Goal: Answer question/provide support: Share knowledge or assist other users

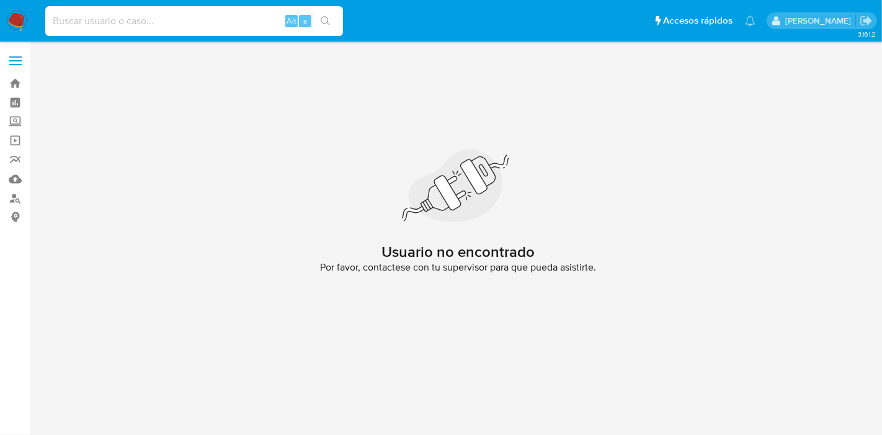
paste input "2458708009"
click at [177, 20] on input at bounding box center [194, 21] width 298 height 16
type input "2458708009"
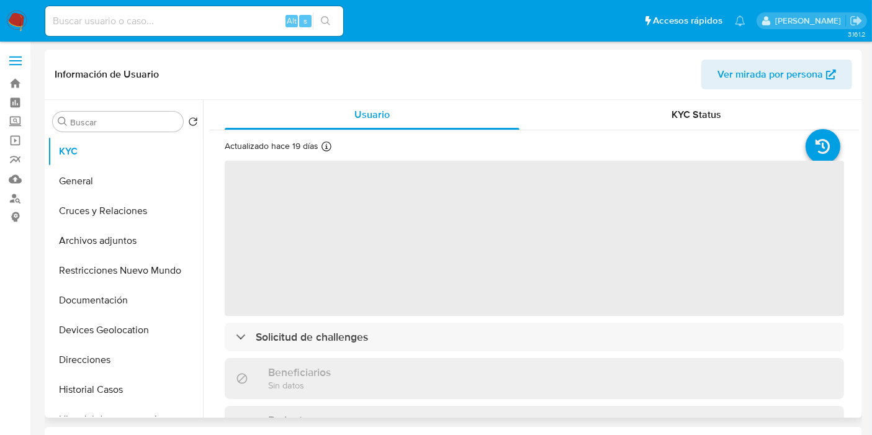
select select "10"
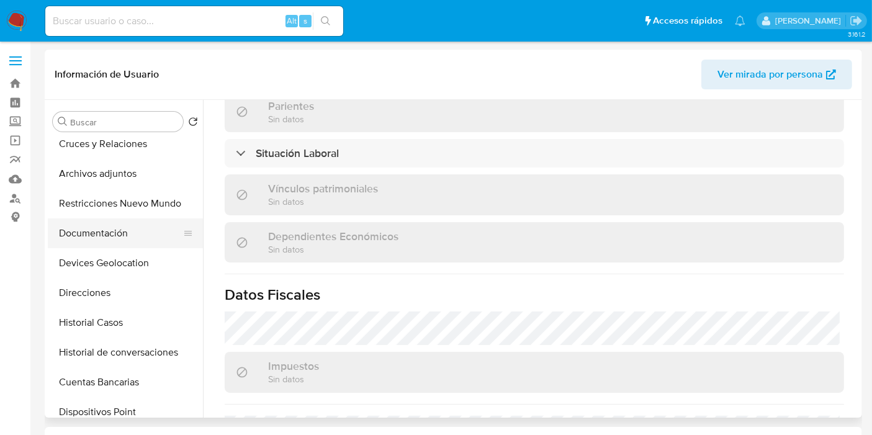
scroll to position [68, 0]
click at [120, 334] on button "Historial Casos" at bounding box center [120, 322] width 145 height 30
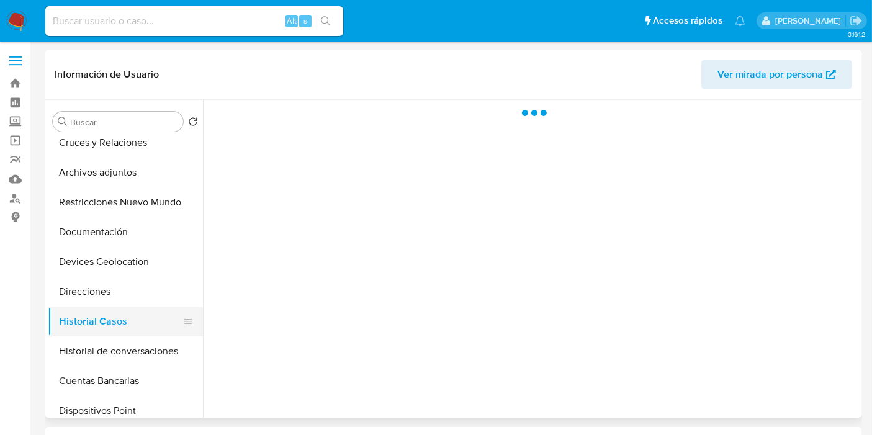
scroll to position [0, 0]
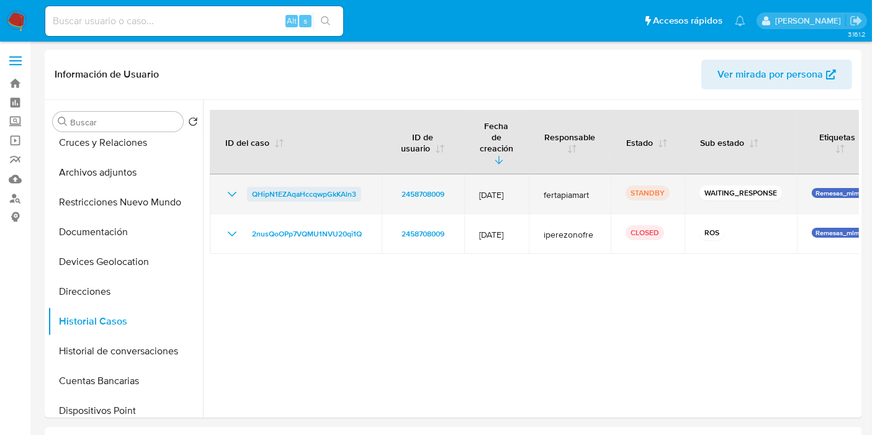
click at [319, 187] on span "QHipN1EZAqaHccqwpGkKAln3" at bounding box center [304, 194] width 104 height 15
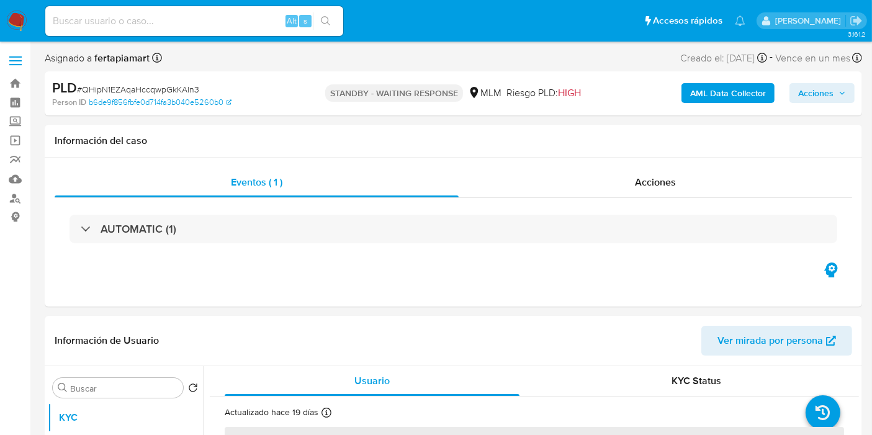
select select "10"
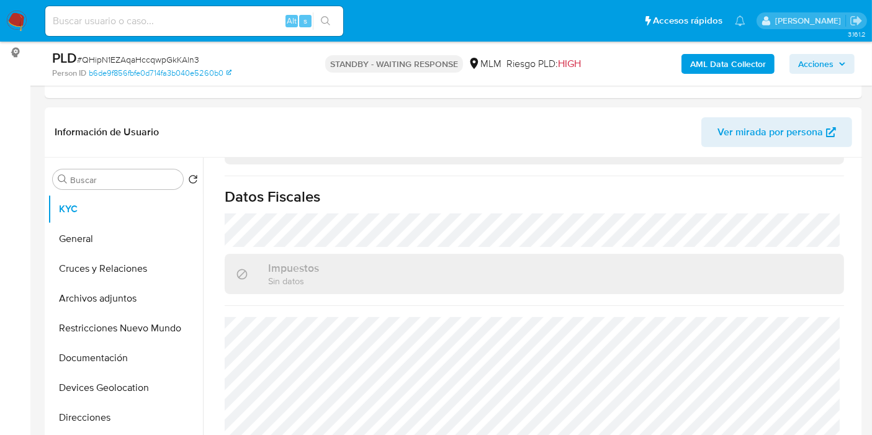
scroll to position [545, 0]
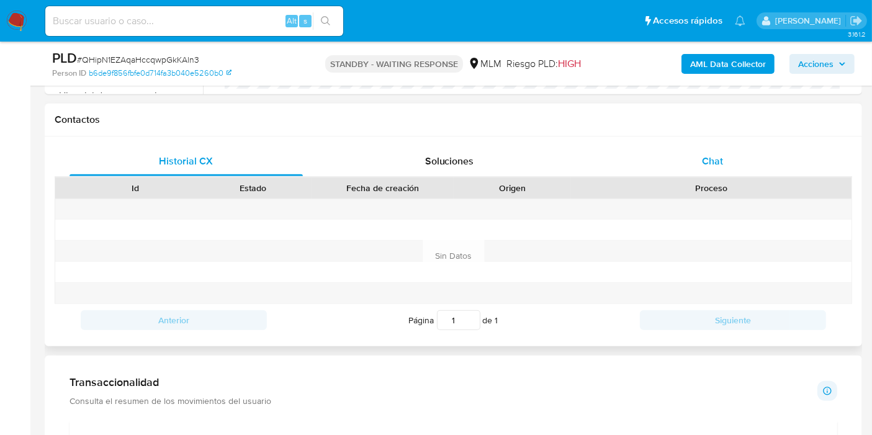
click at [732, 154] on div "Chat" at bounding box center [712, 161] width 233 height 30
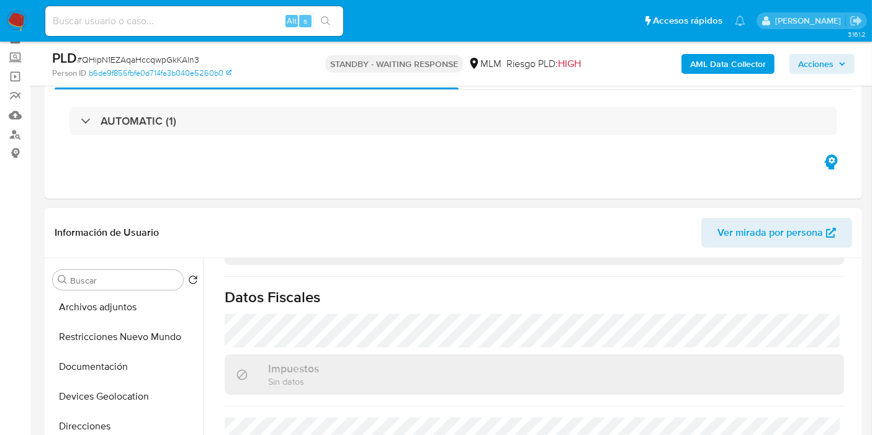
scroll to position [121, 0]
click at [123, 422] on button "Historial Casos" at bounding box center [120, 427] width 145 height 30
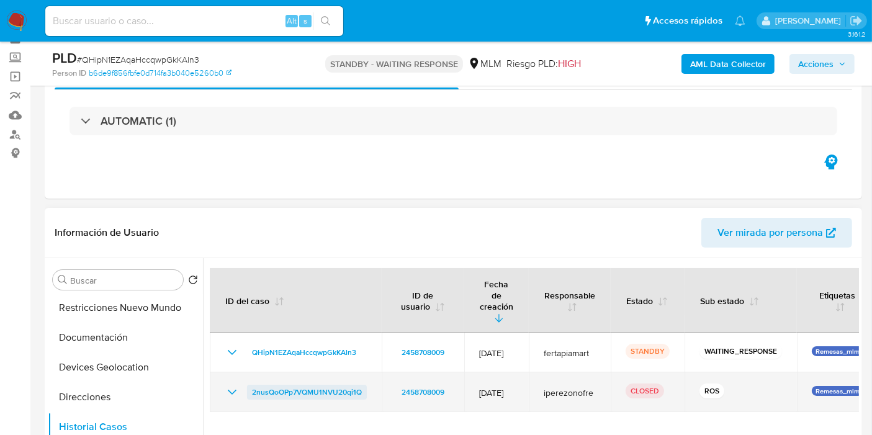
click at [310, 385] on span "2nusQoOPp7VQMU1NVU20qi1Q" at bounding box center [307, 392] width 110 height 15
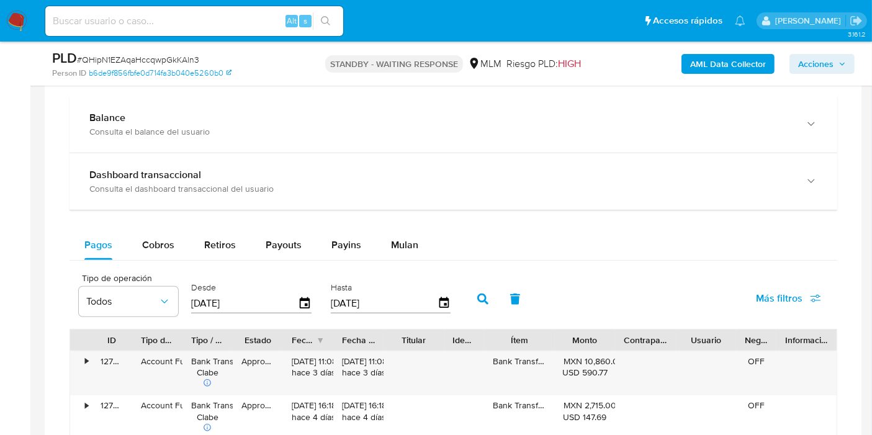
scroll to position [928, 0]
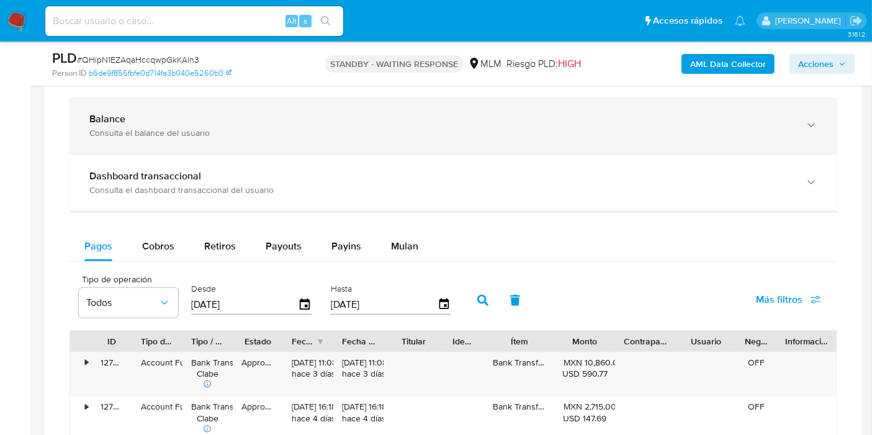
click at [255, 125] on div "Balance Consulta el balance del usuario" at bounding box center [440, 125] width 703 height 25
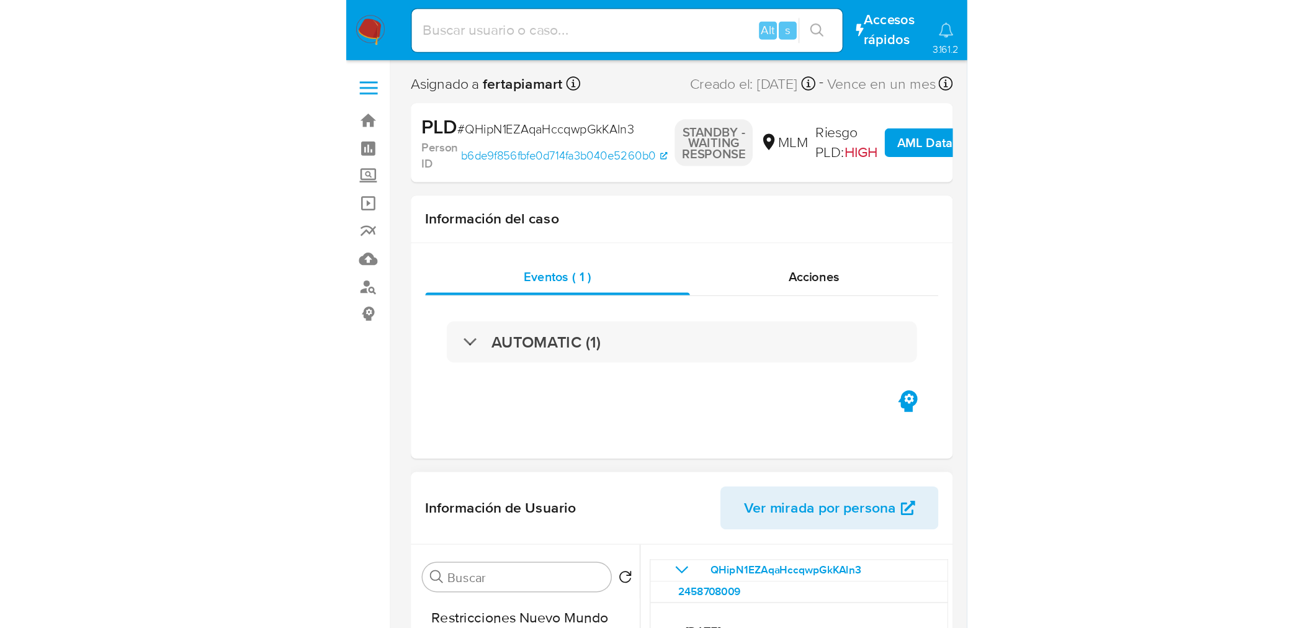
scroll to position [121, 0]
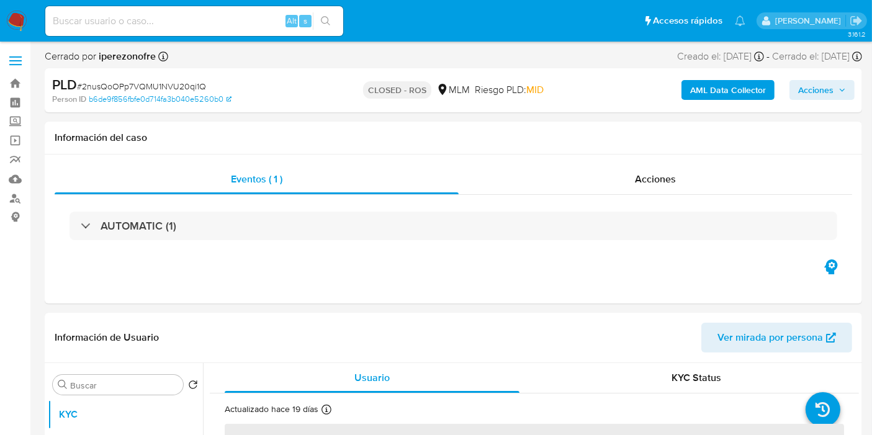
select select "10"
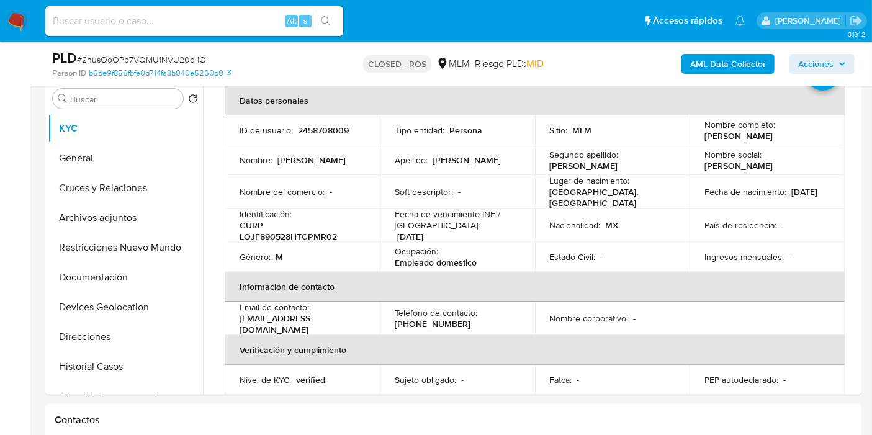
scroll to position [13, 0]
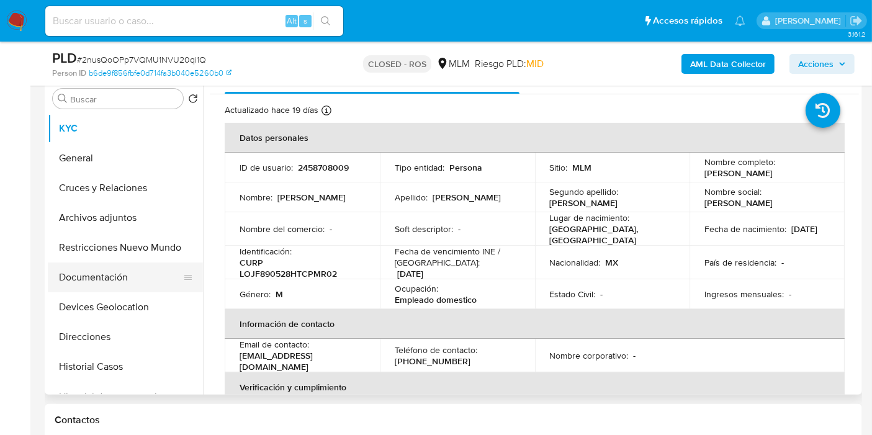
click at [109, 283] on button "Documentación" at bounding box center [120, 278] width 145 height 30
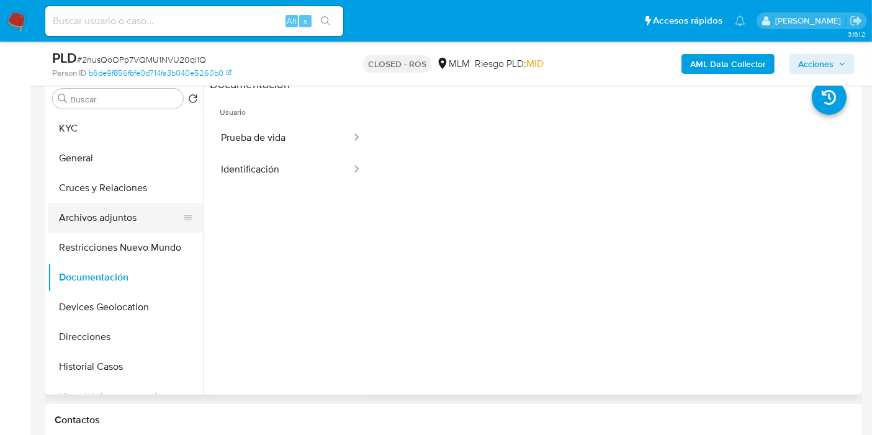
click at [122, 211] on button "Archivos adjuntos" at bounding box center [120, 218] width 145 height 30
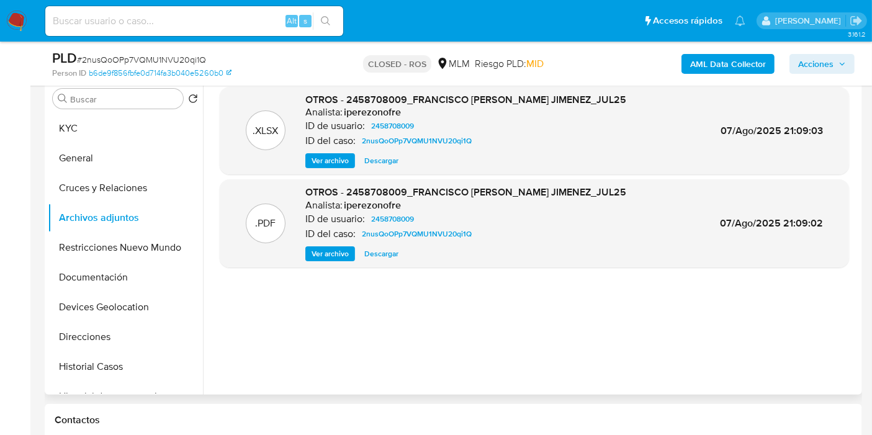
click at [328, 254] on span "Ver archivo" at bounding box center [330, 254] width 37 height 12
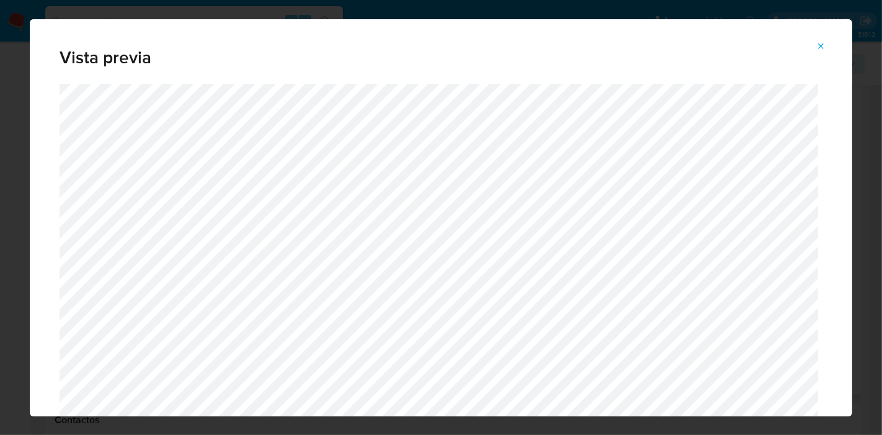
click at [822, 47] on icon "Attachment preview" at bounding box center [822, 46] width 6 height 6
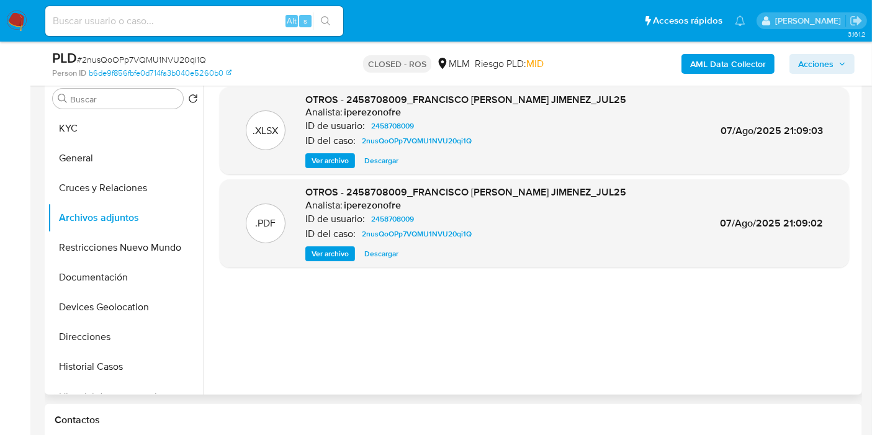
click at [379, 257] on span "Descargar" at bounding box center [381, 254] width 34 height 12
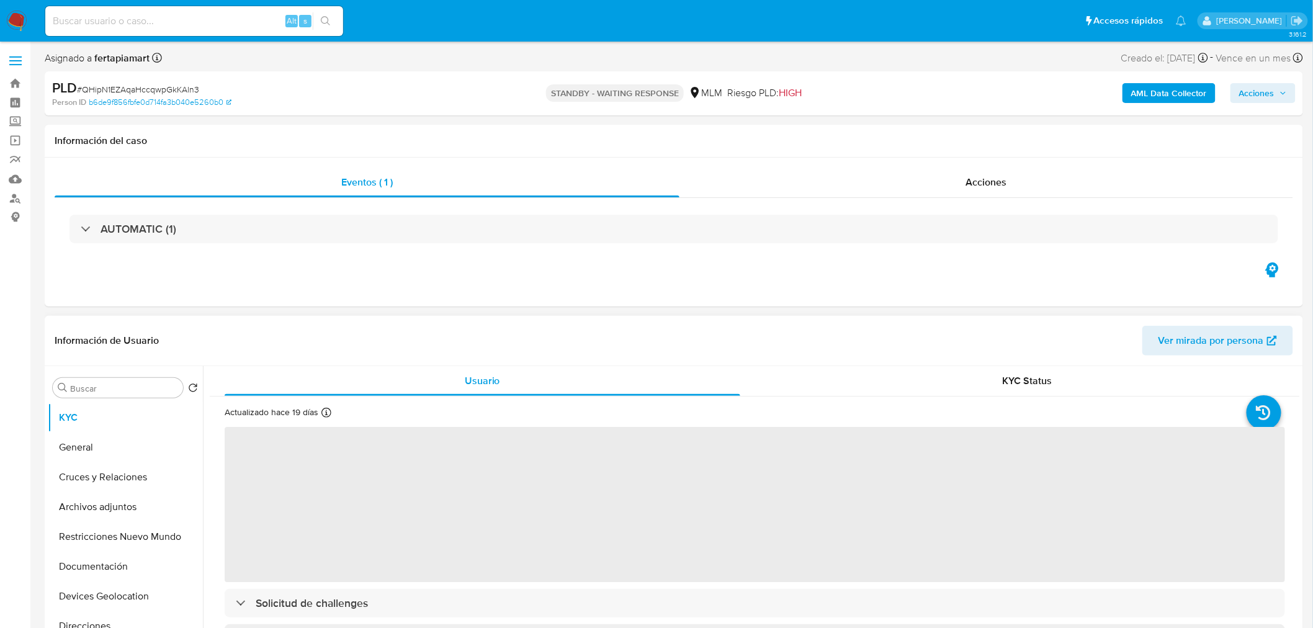
select select "10"
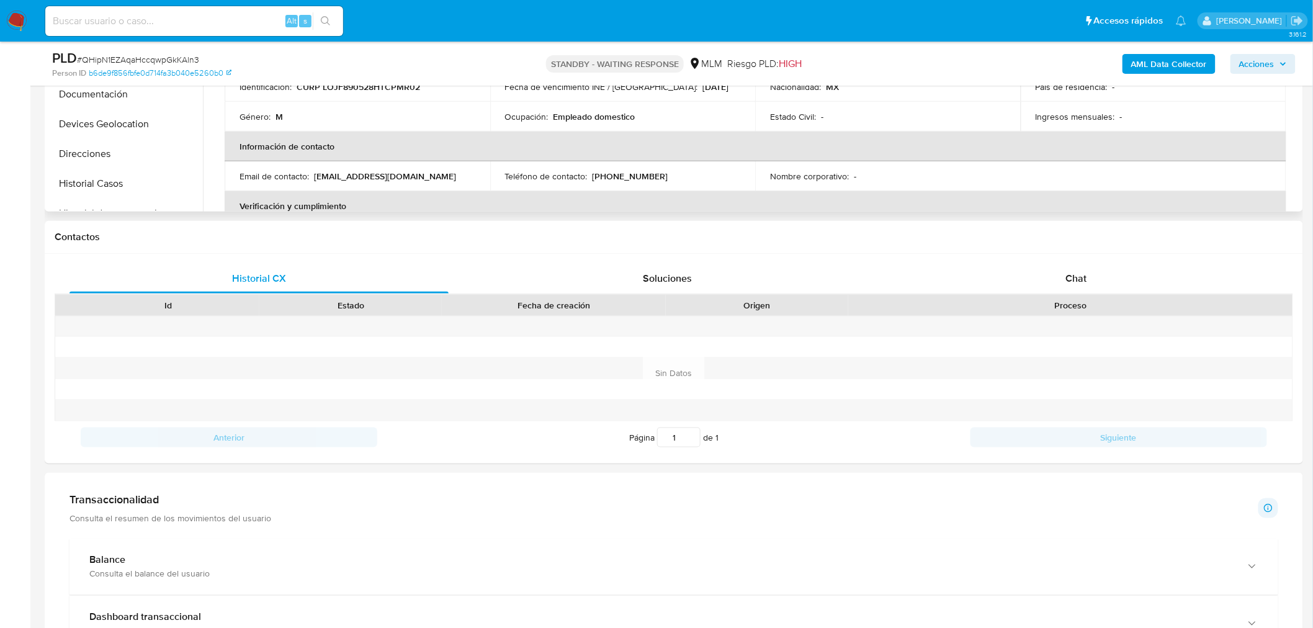
scroll to position [427, 0]
click at [1062, 279] on div "Chat" at bounding box center [1076, 280] width 379 height 30
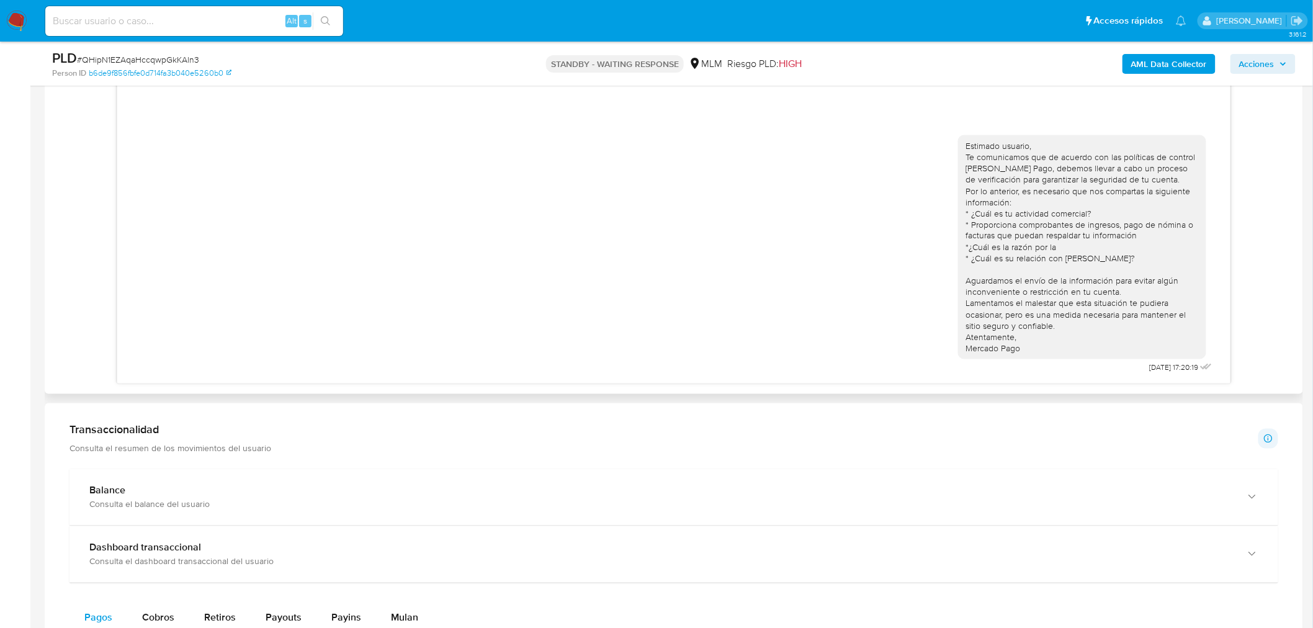
scroll to position [748, 0]
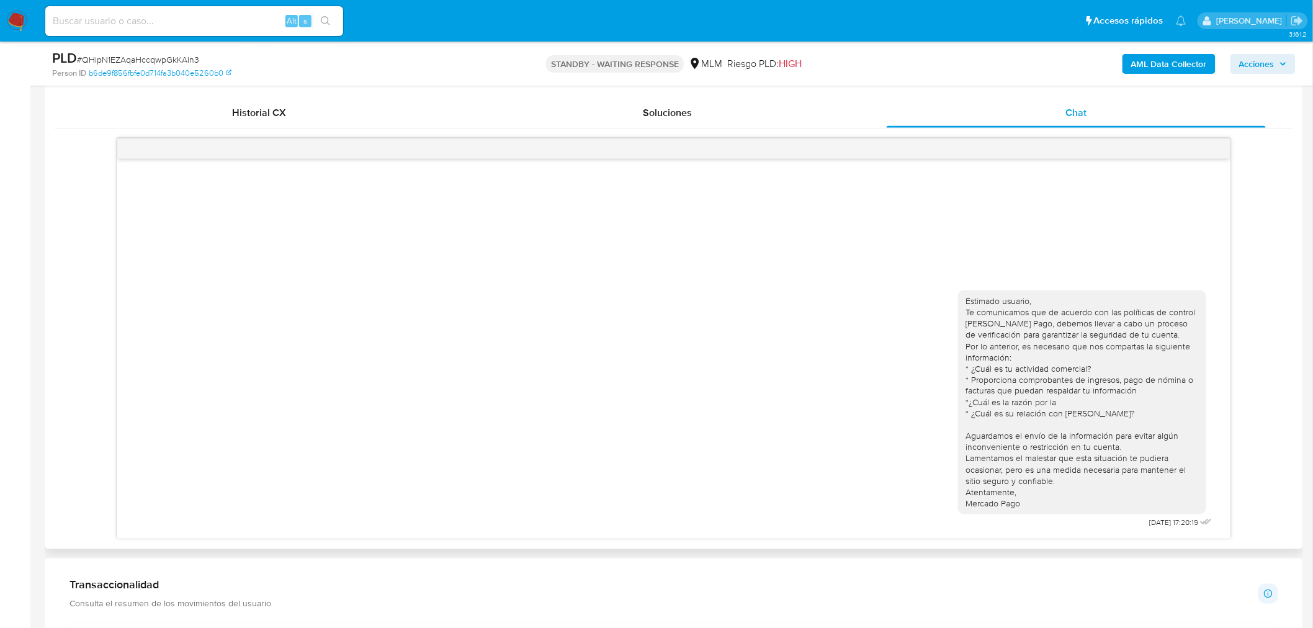
click at [815, 328] on div "Estimado usuario, Te comunicamos que de acuerdo con las políticas de control [P…" at bounding box center [674, 407] width 1082 height 251
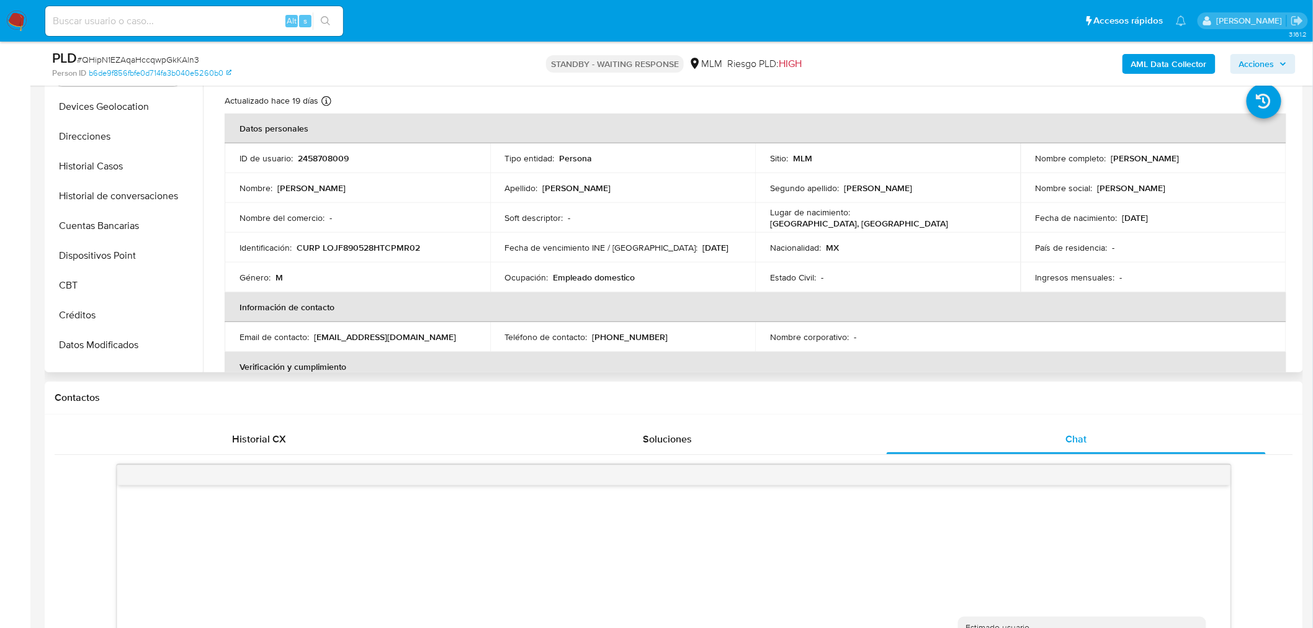
scroll to position [179, 0]
click at [122, 194] on button "Historial de conversaciones" at bounding box center [120, 196] width 145 height 30
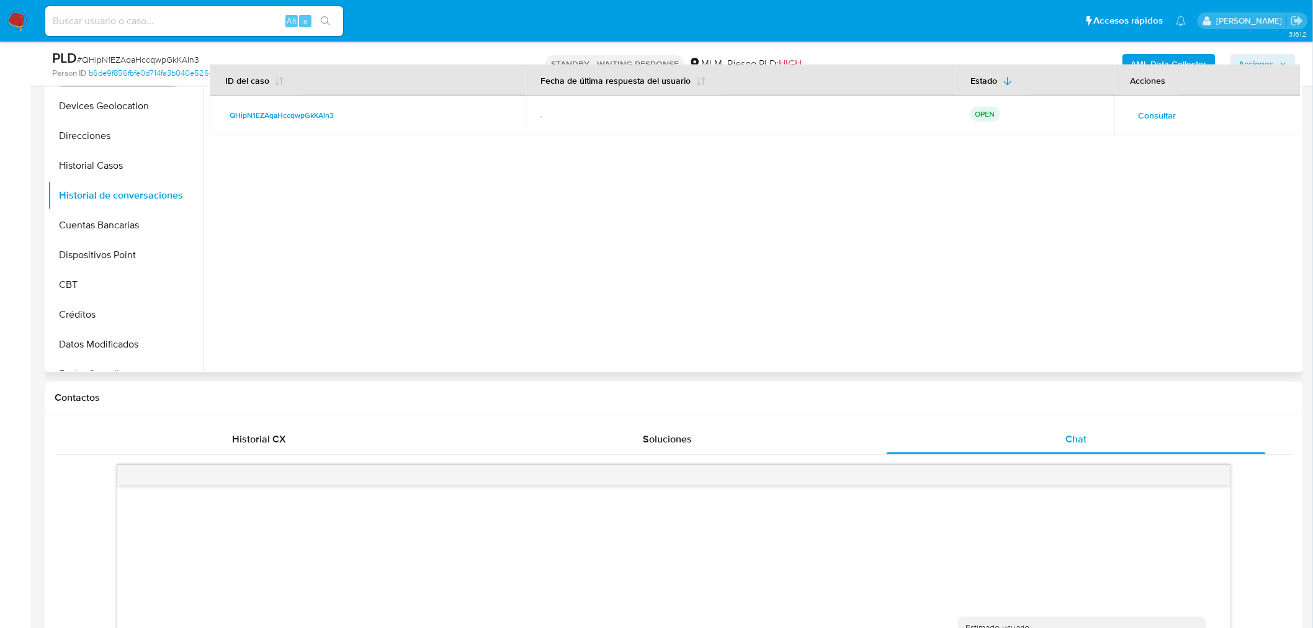
click at [317, 103] on td "QHipN1EZAqaHccqwpGkKAln3" at bounding box center [368, 116] width 316 height 40
click at [307, 114] on span "QHipN1EZAqaHccqwpGkKAln3" at bounding box center [282, 115] width 104 height 15
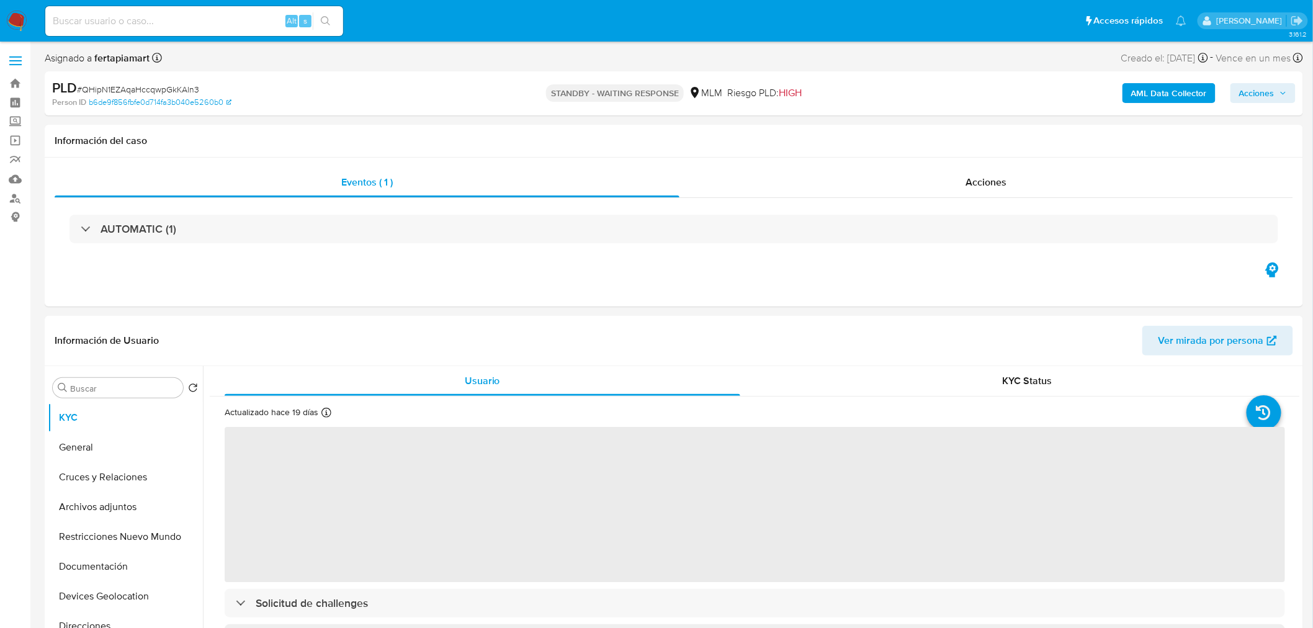
select select "10"
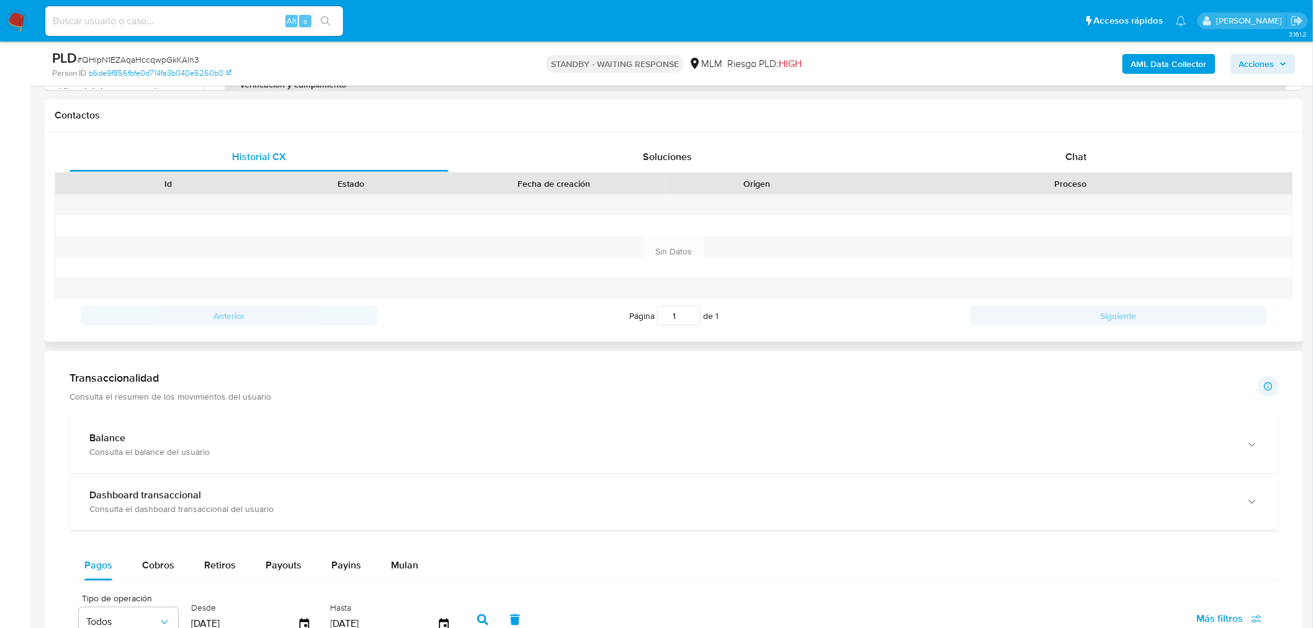
scroll to position [550, 0]
click at [1039, 147] on div "Chat" at bounding box center [1076, 156] width 379 height 30
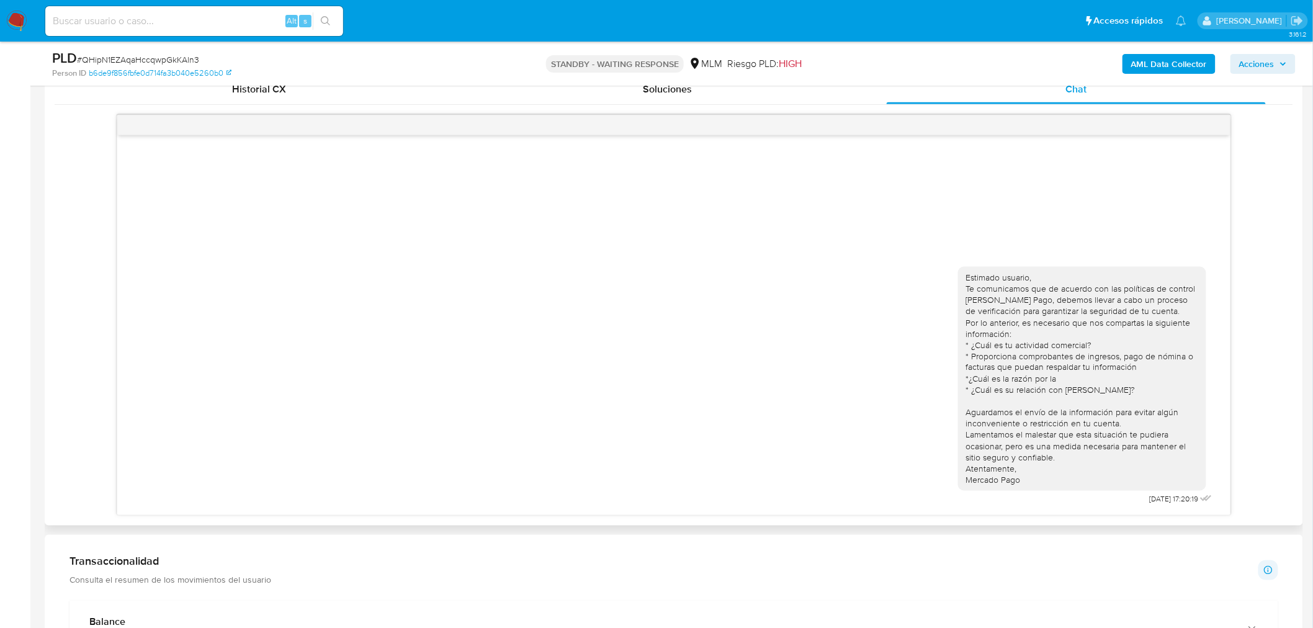
scroll to position [616, 0]
drag, startPoint x: 1031, startPoint y: 477, endPoint x: 964, endPoint y: 337, distance: 154.6
click at [964, 337] on div "Estimado usuario, Te comunicamos que de acuerdo con las políticas de control [P…" at bounding box center [1082, 380] width 248 height 225
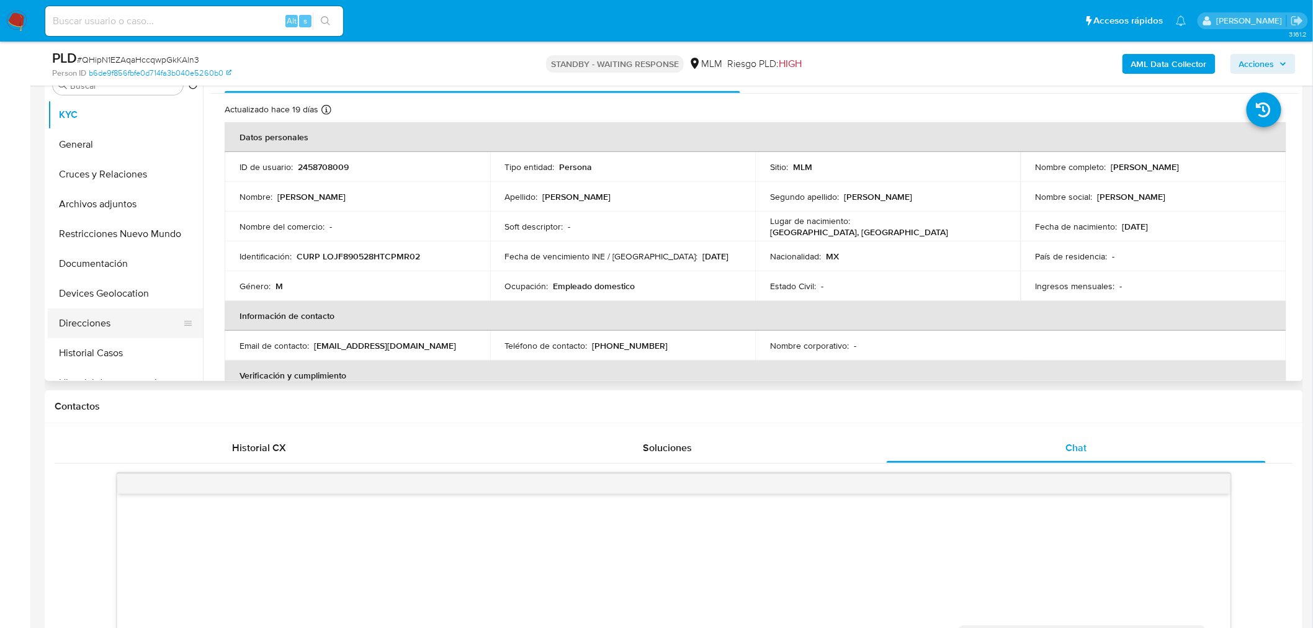
scroll to position [71, 0]
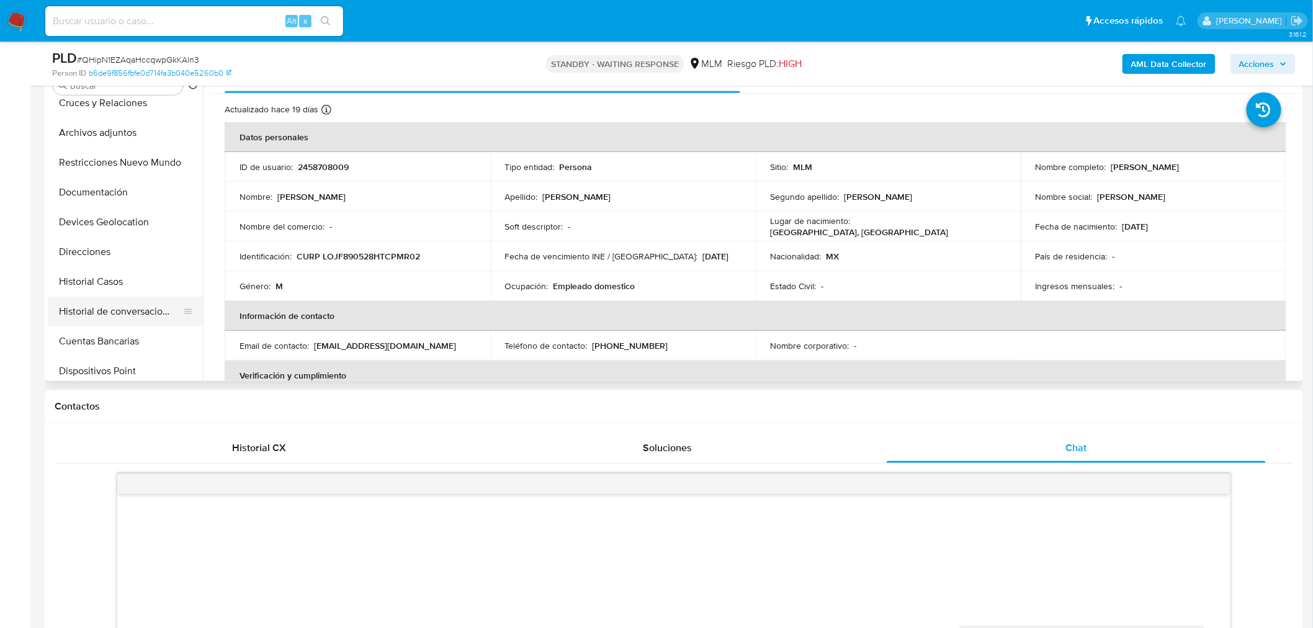
click at [109, 311] on button "Historial de conversaciones" at bounding box center [120, 312] width 145 height 30
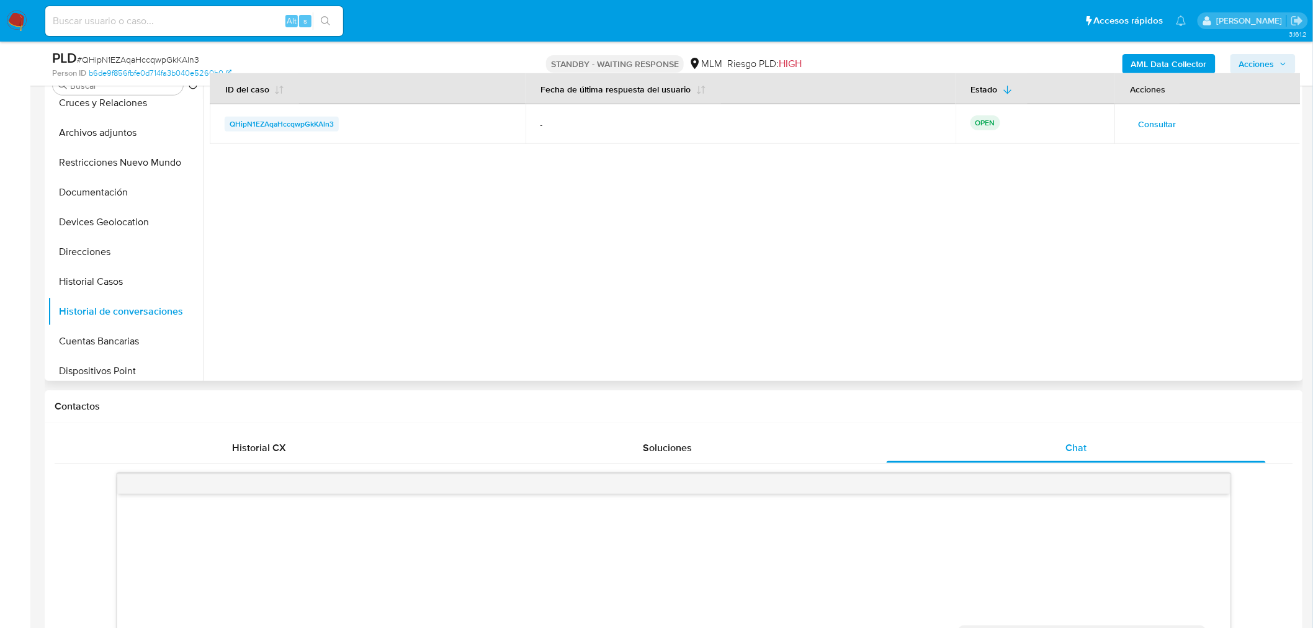
click at [323, 124] on span "QHipN1EZAqaHccqwpGkKAln3" at bounding box center [282, 124] width 104 height 15
click at [15, 29] on img at bounding box center [16, 21] width 21 height 21
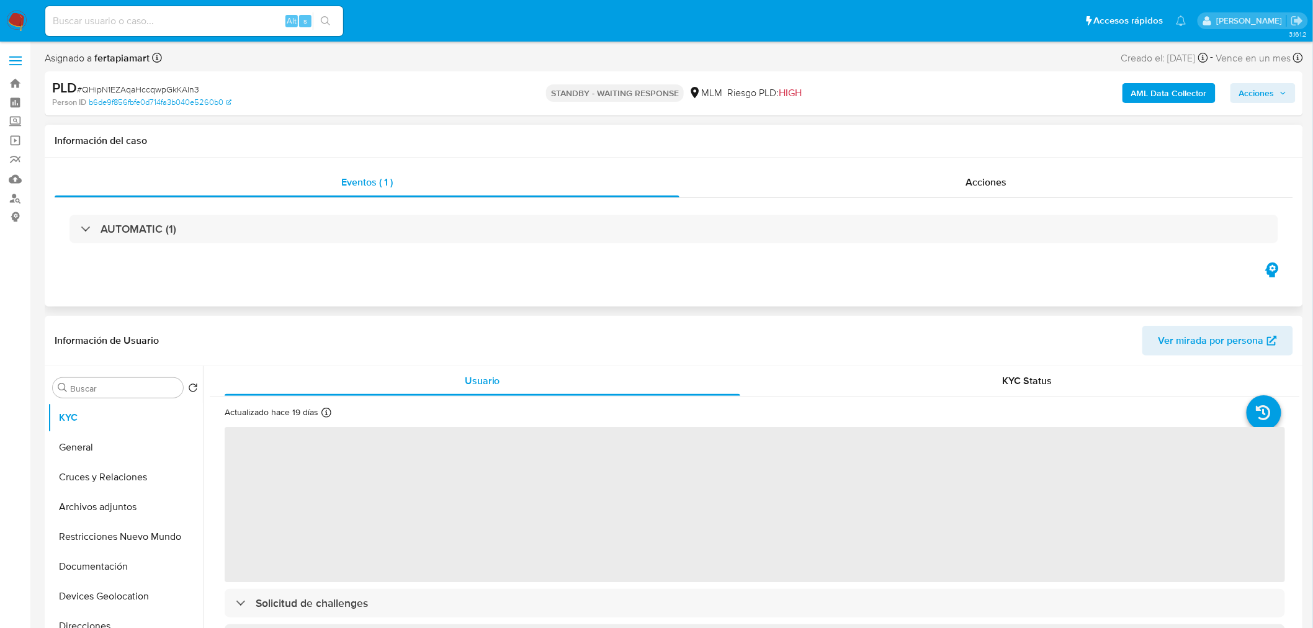
select select "10"
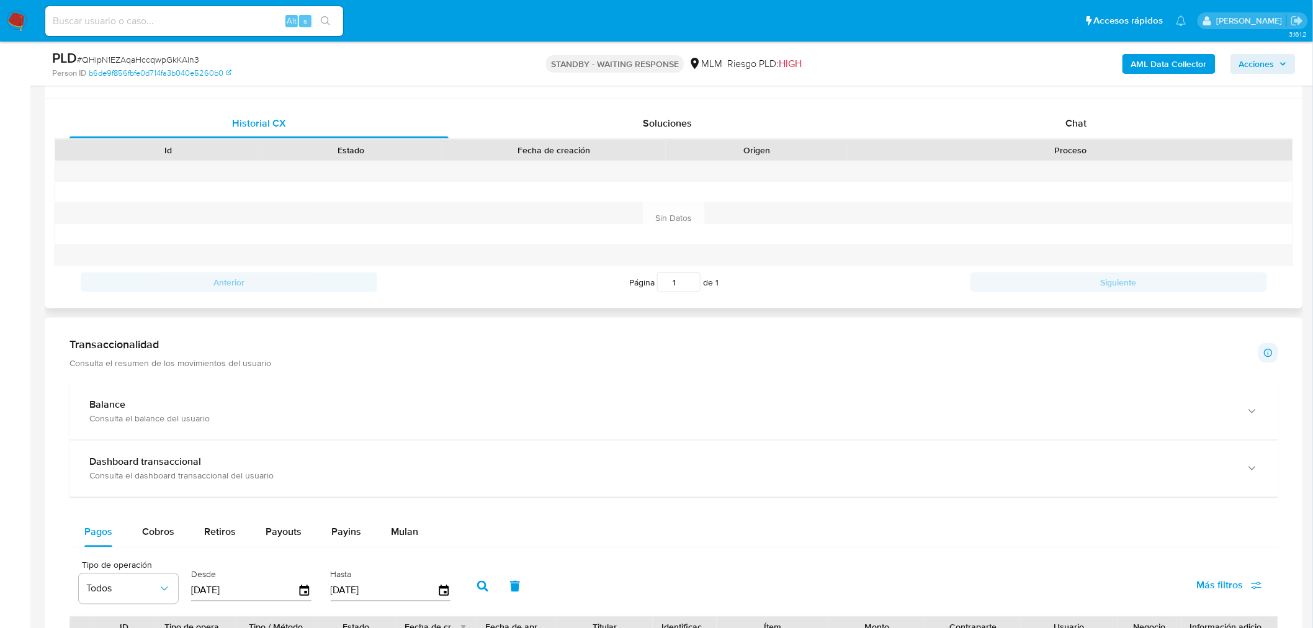
scroll to position [581, 0]
click at [1058, 126] on div "Chat" at bounding box center [1076, 125] width 379 height 30
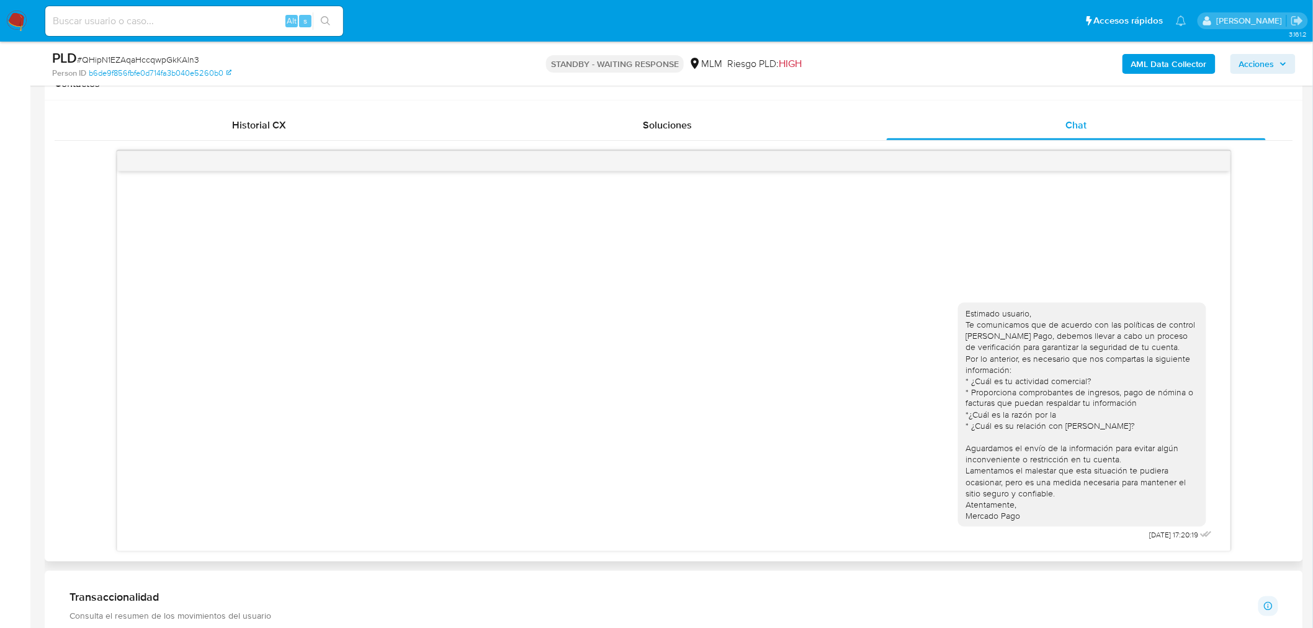
click at [948, 374] on div "Estimado usuario, Te comunicamos que de acuerdo con las políticas de control [P…" at bounding box center [674, 419] width 1082 height 251
drag, startPoint x: 847, startPoint y: 79, endPoint x: 762, endPoint y: 110, distance: 90.7
click at [762, 110] on div "Asignado a fertapiamart Asignado el: [DATE] 09:32:08 Creado el: [DATE] Creado e…" at bounding box center [674, 515] width 1259 height 2094
click at [1262, 248] on div "Estimado usuario, Te comunicamos que de acuerdo con las políticas de control [P…" at bounding box center [674, 351] width 1239 height 401
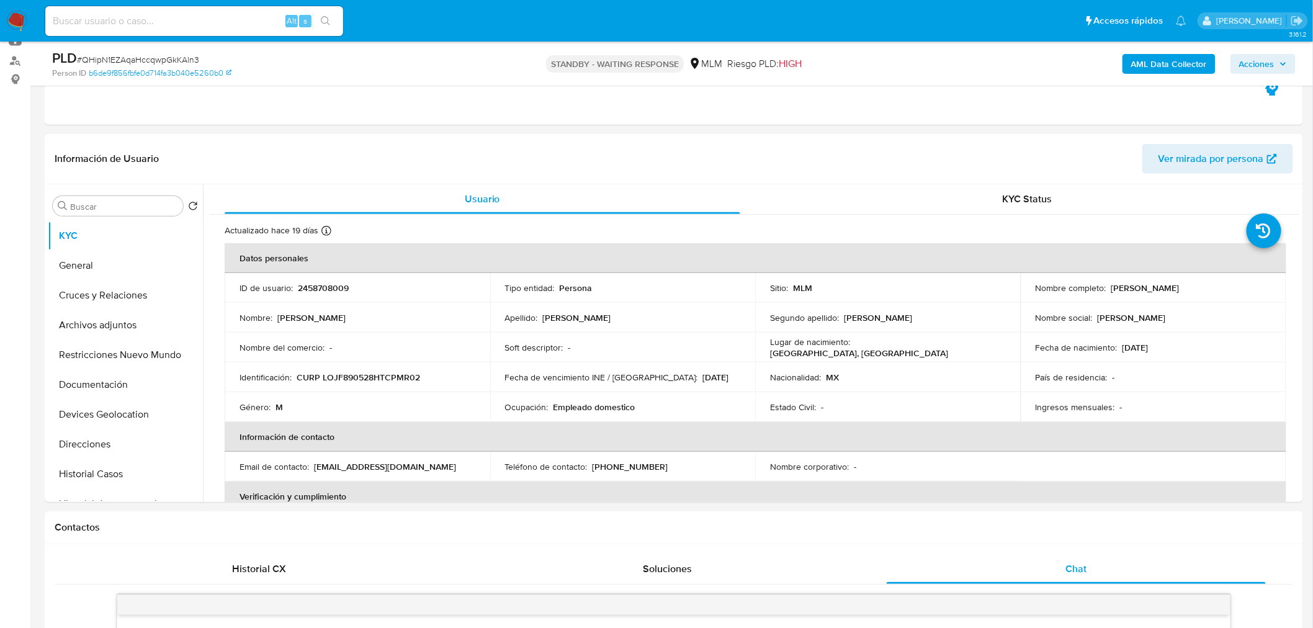
scroll to position [50, 0]
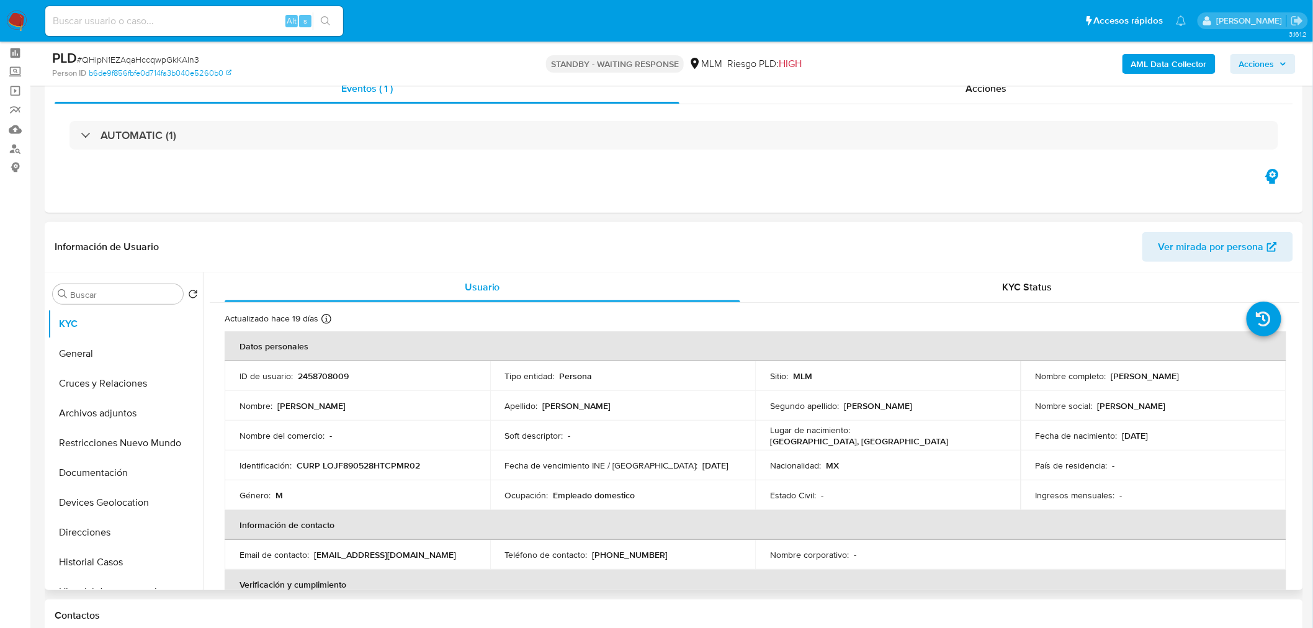
click at [316, 380] on p "2458708009" at bounding box center [323, 375] width 51 height 11
copy p "2458708009"
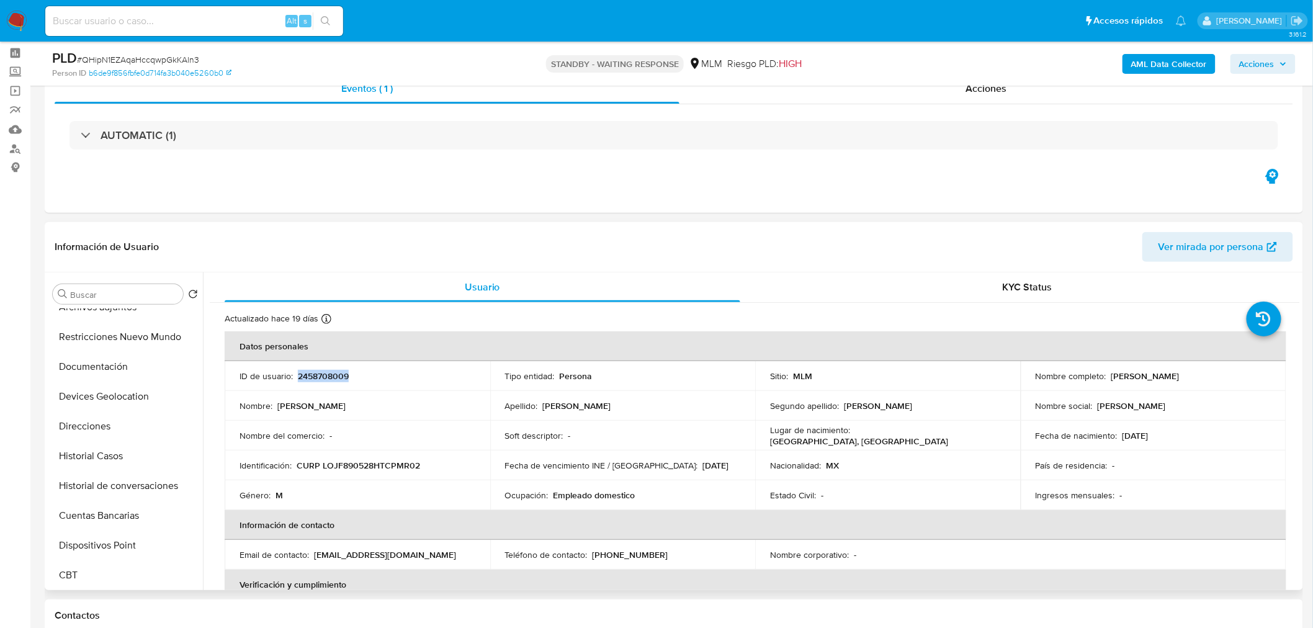
scroll to position [123, 0]
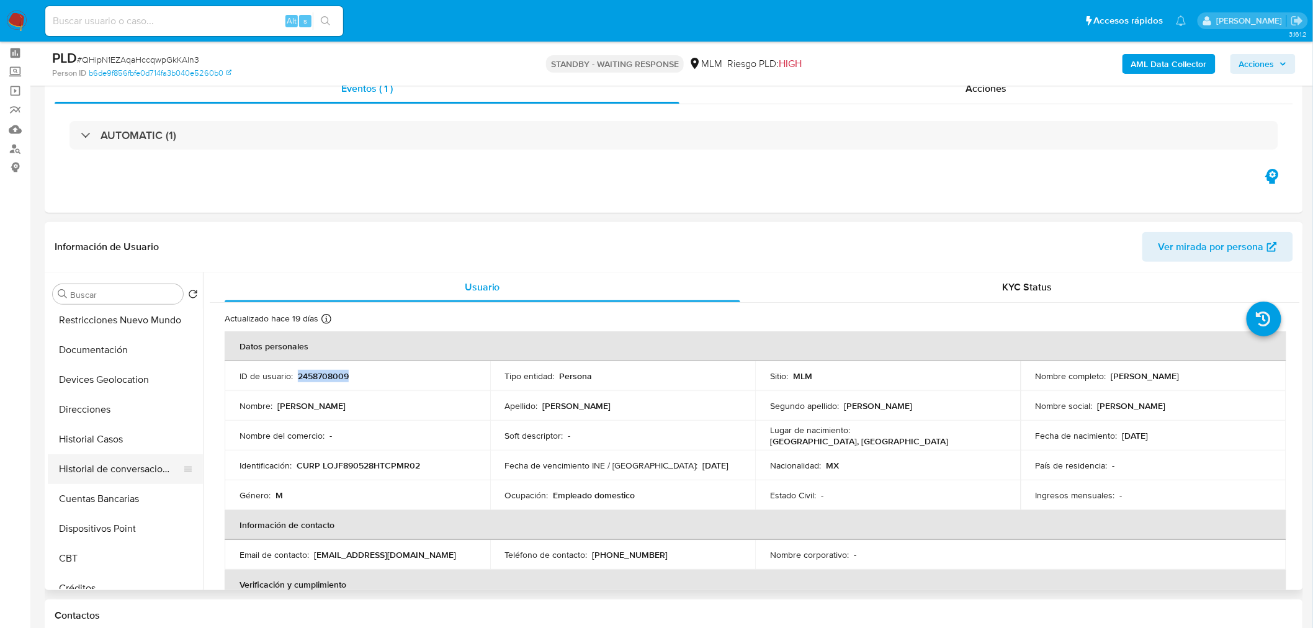
click at [127, 463] on button "Historial de conversaciones" at bounding box center [120, 469] width 145 height 30
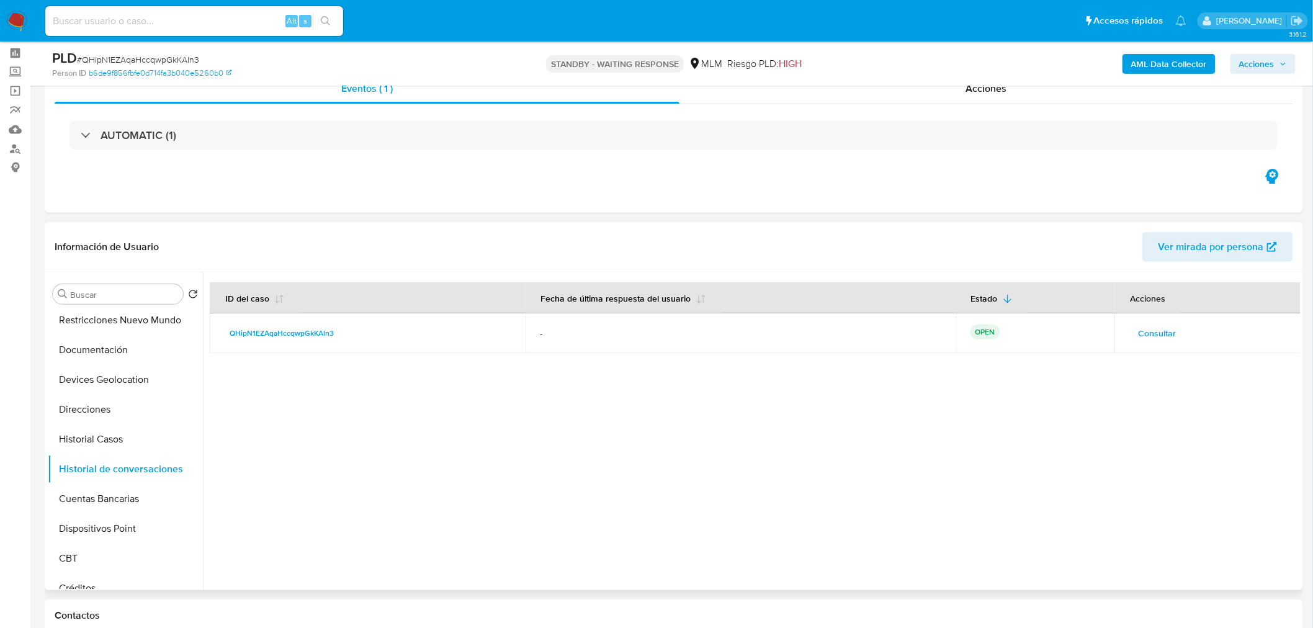
drag, startPoint x: 344, startPoint y: 332, endPoint x: 280, endPoint y: 321, distance: 64.8
click at [280, 321] on td "QHipN1EZAqaHccqwpGkKAln3" at bounding box center [368, 333] width 316 height 40
drag, startPoint x: 202, startPoint y: 428, endPoint x: 256, endPoint y: 364, distance: 83.7
click at [256, 364] on div at bounding box center [751, 431] width 1097 height 318
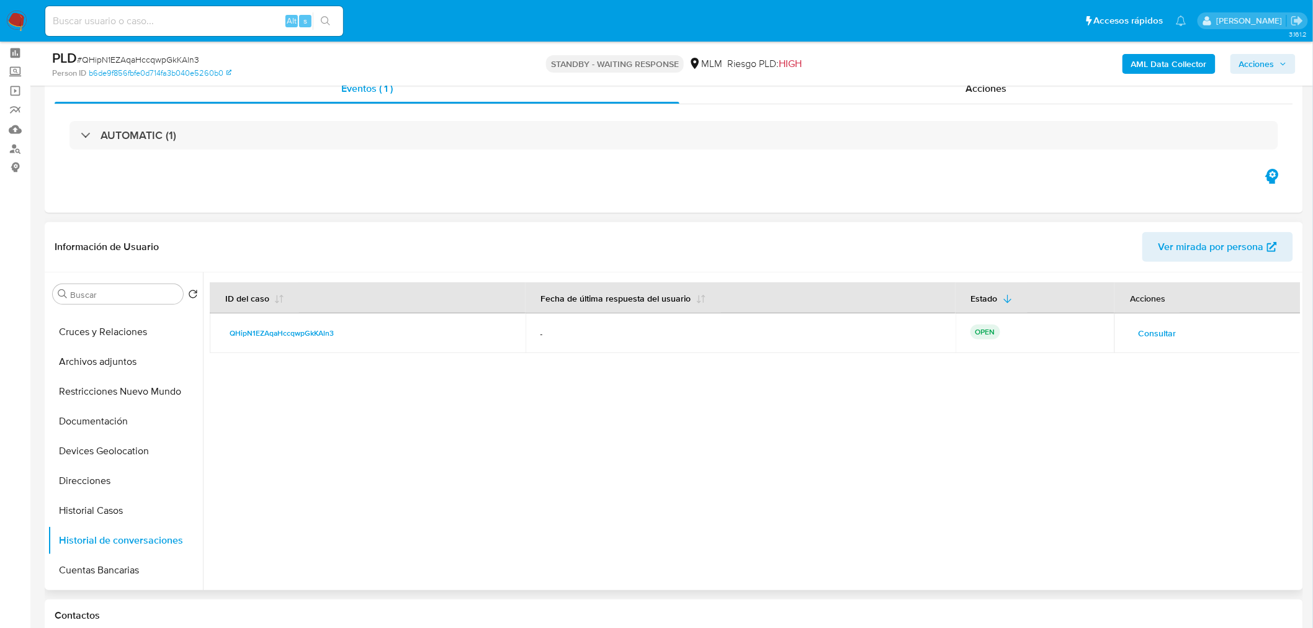
scroll to position [0, 0]
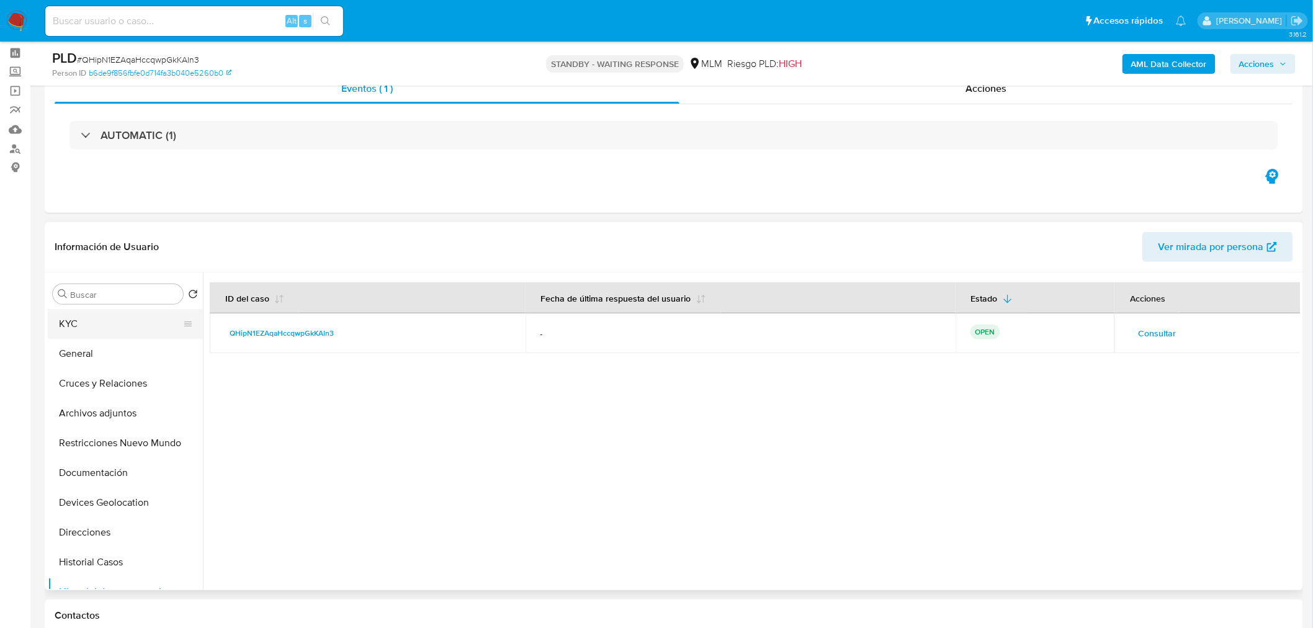
click at [100, 321] on button "KYC" at bounding box center [120, 324] width 145 height 30
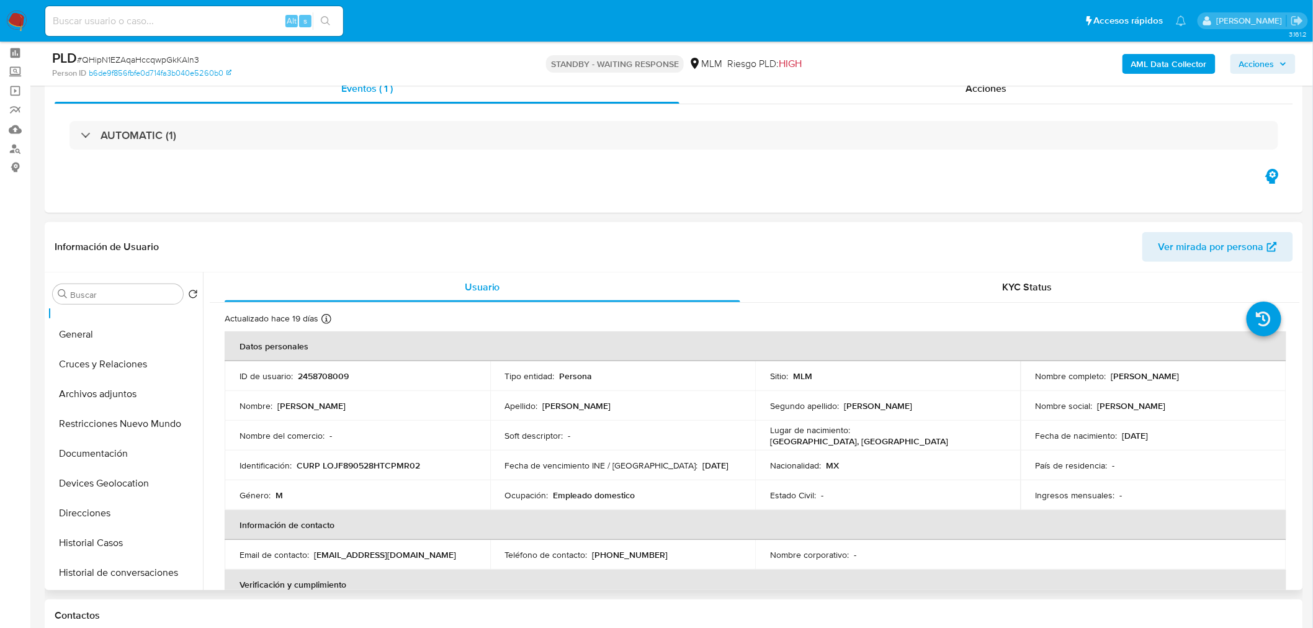
scroll to position [32, 0]
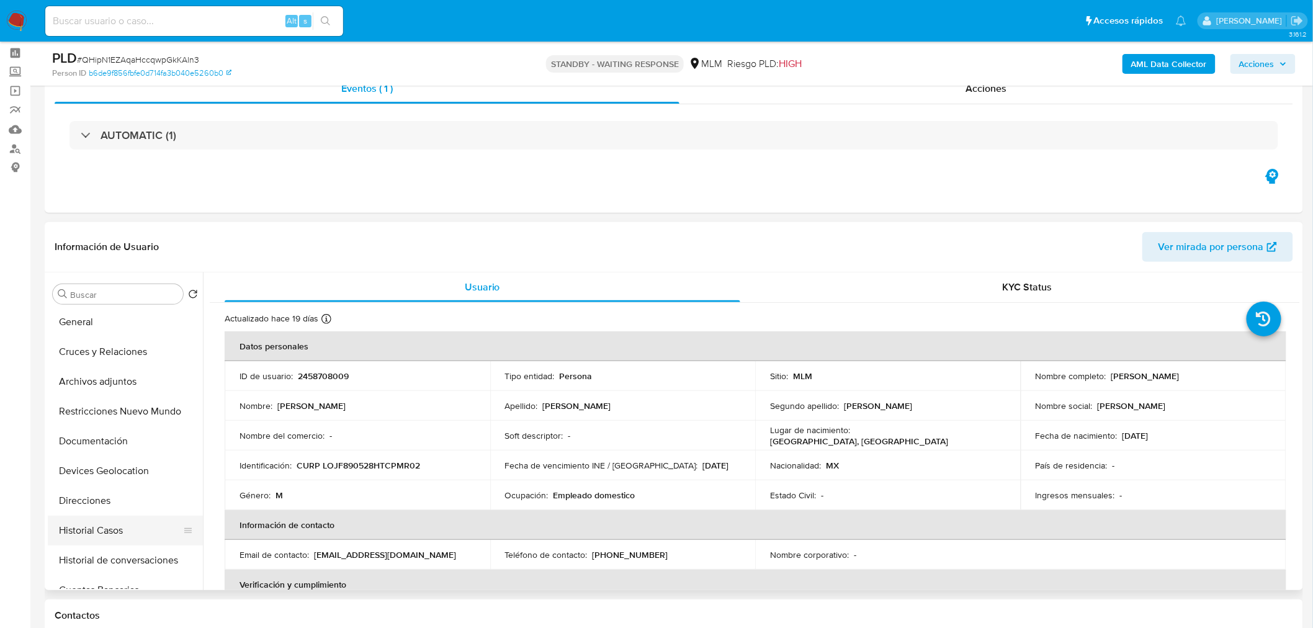
click at [70, 534] on button "Historial Casos" at bounding box center [120, 531] width 145 height 30
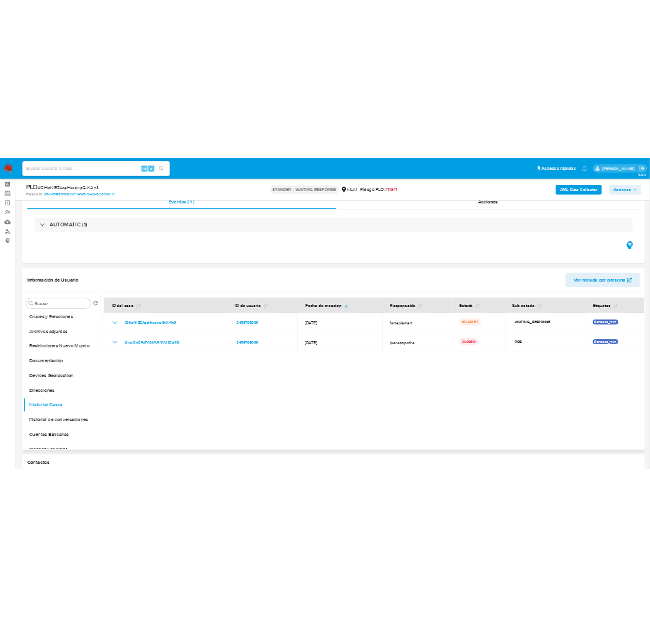
scroll to position [64, 0]
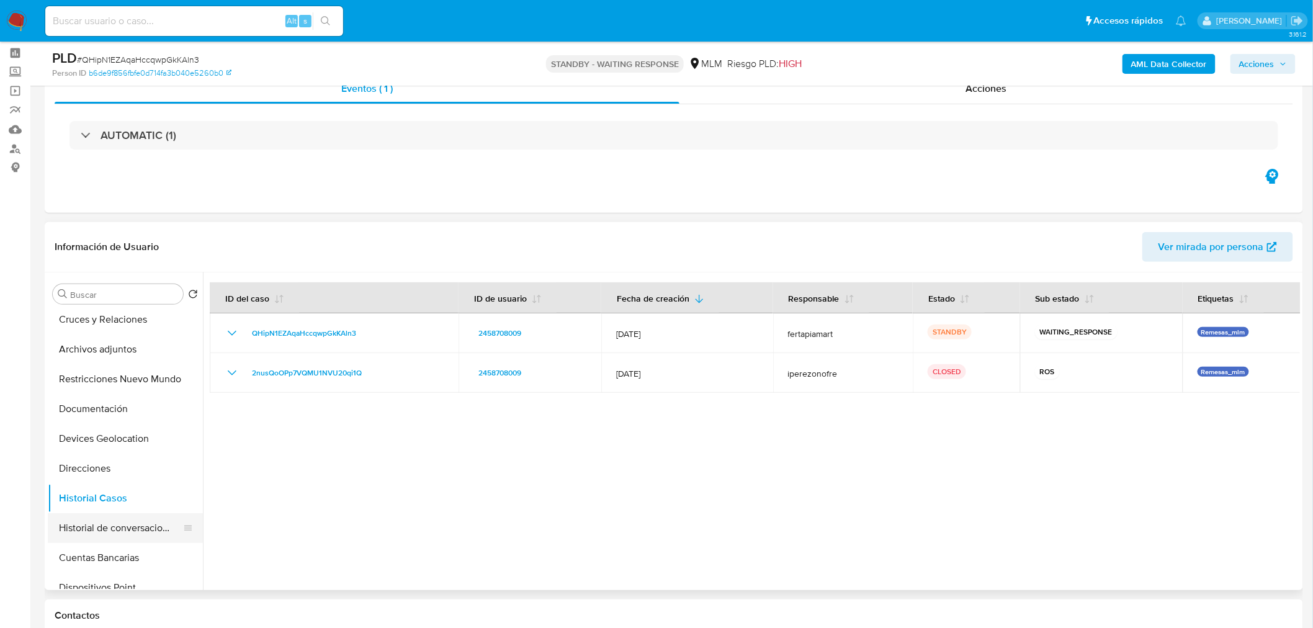
click at [72, 526] on button "Historial de conversaciones" at bounding box center [120, 528] width 145 height 30
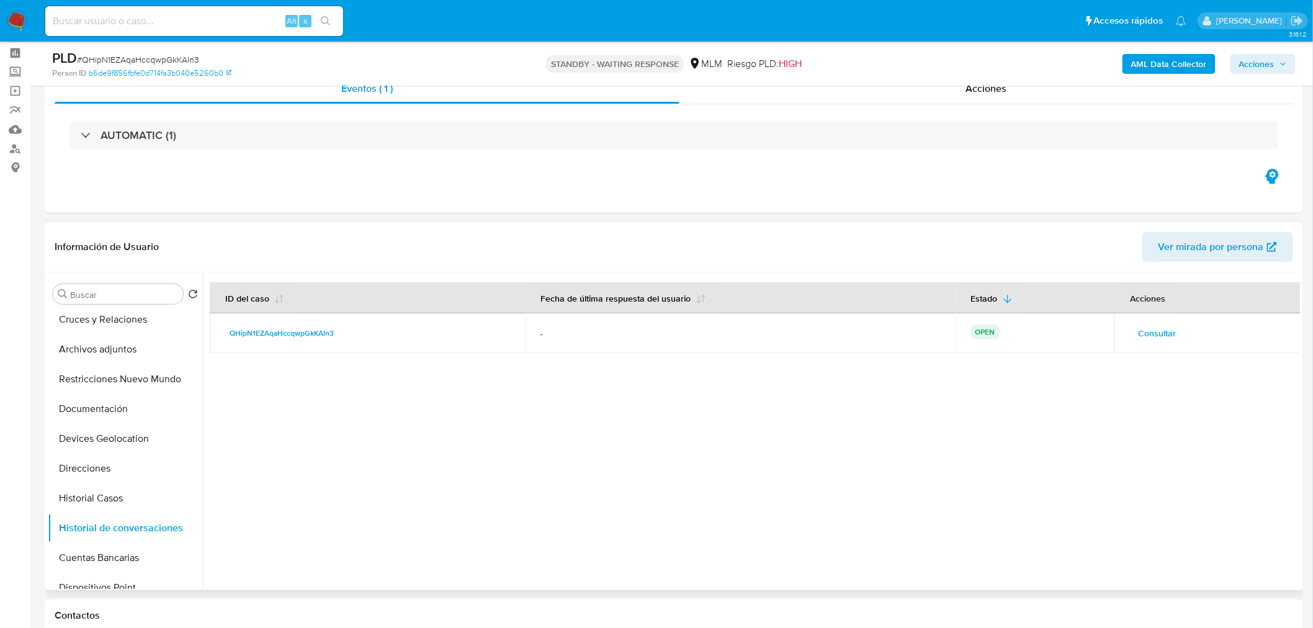
click at [1164, 327] on span "Consultar" at bounding box center [1157, 333] width 38 height 17
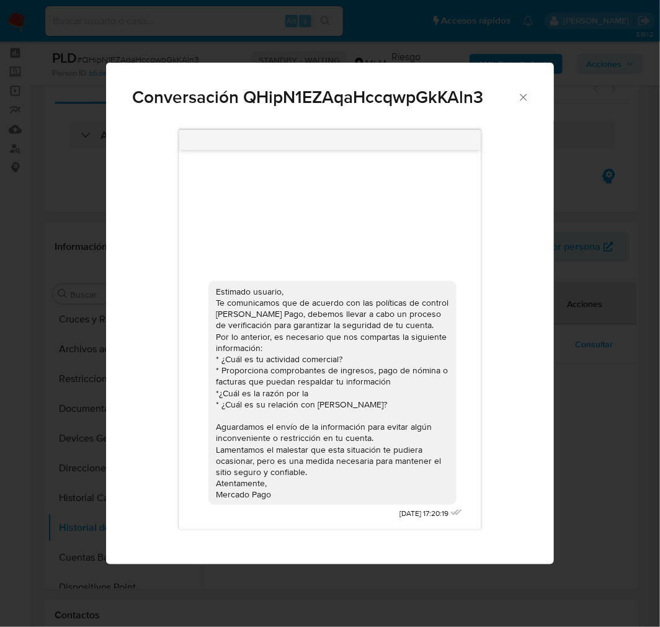
click at [525, 97] on icon "Cerrar" at bounding box center [524, 97] width 12 height 12
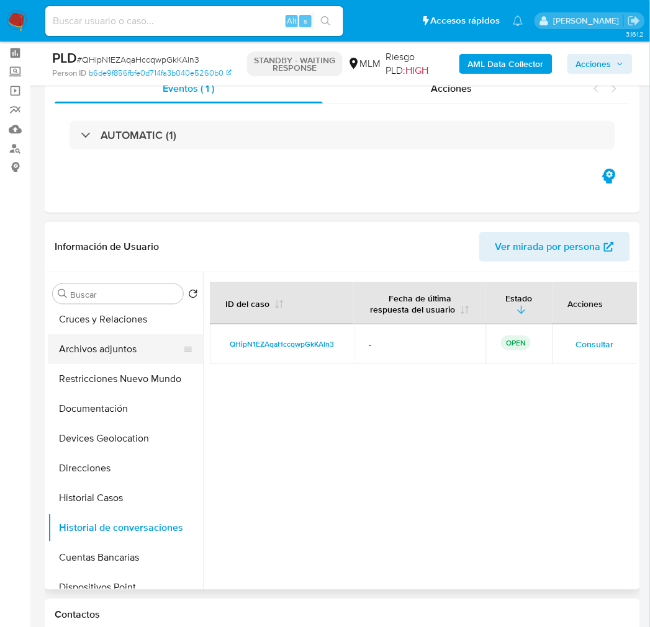
scroll to position [0, 0]
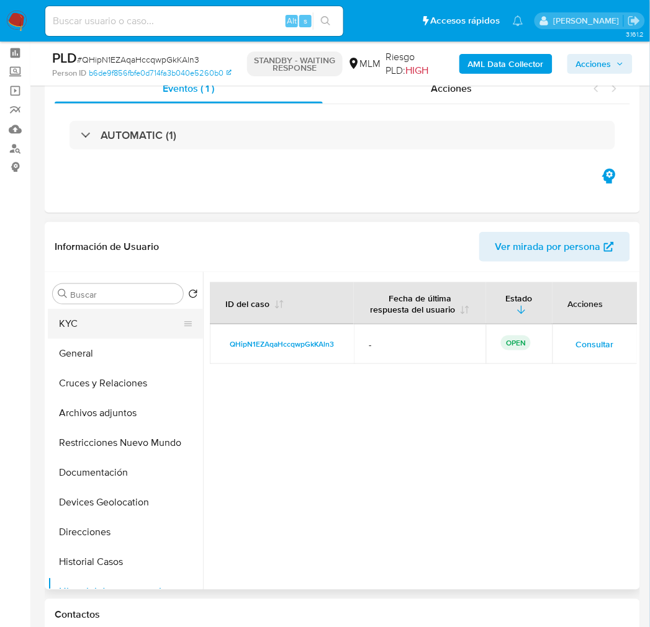
click at [94, 325] on button "KYC" at bounding box center [120, 324] width 145 height 30
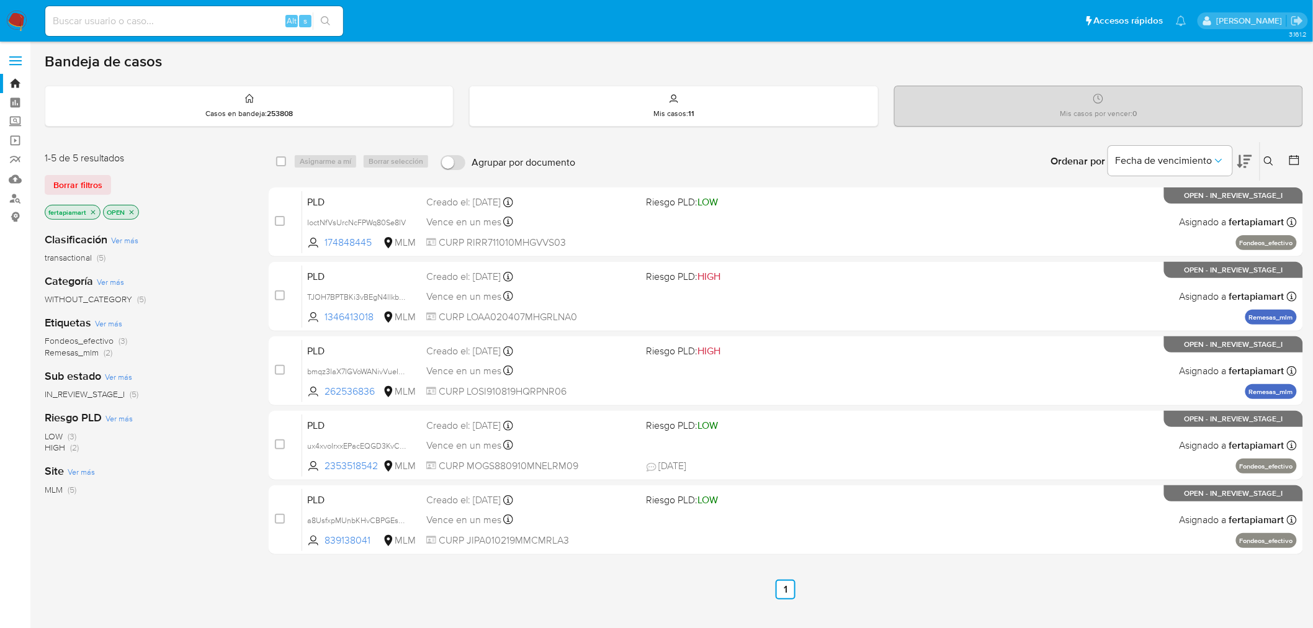
click at [94, 209] on icon "close-filter" at bounding box center [92, 212] width 7 height 7
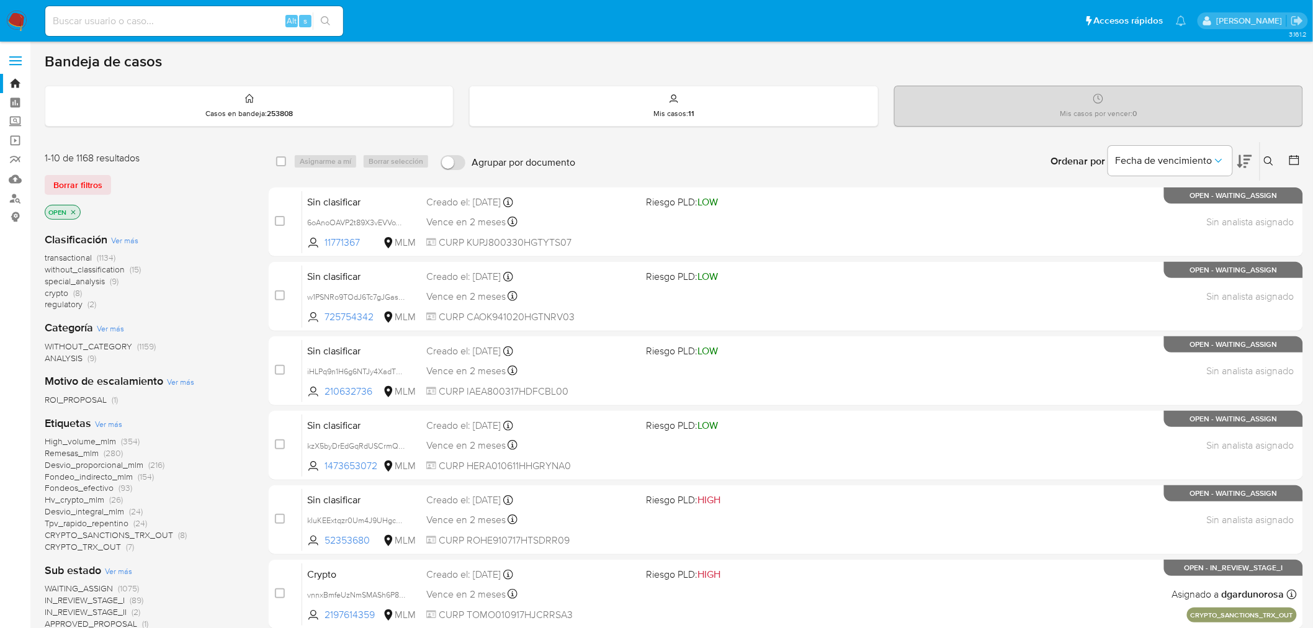
click at [1263, 160] on button at bounding box center [1270, 161] width 20 height 15
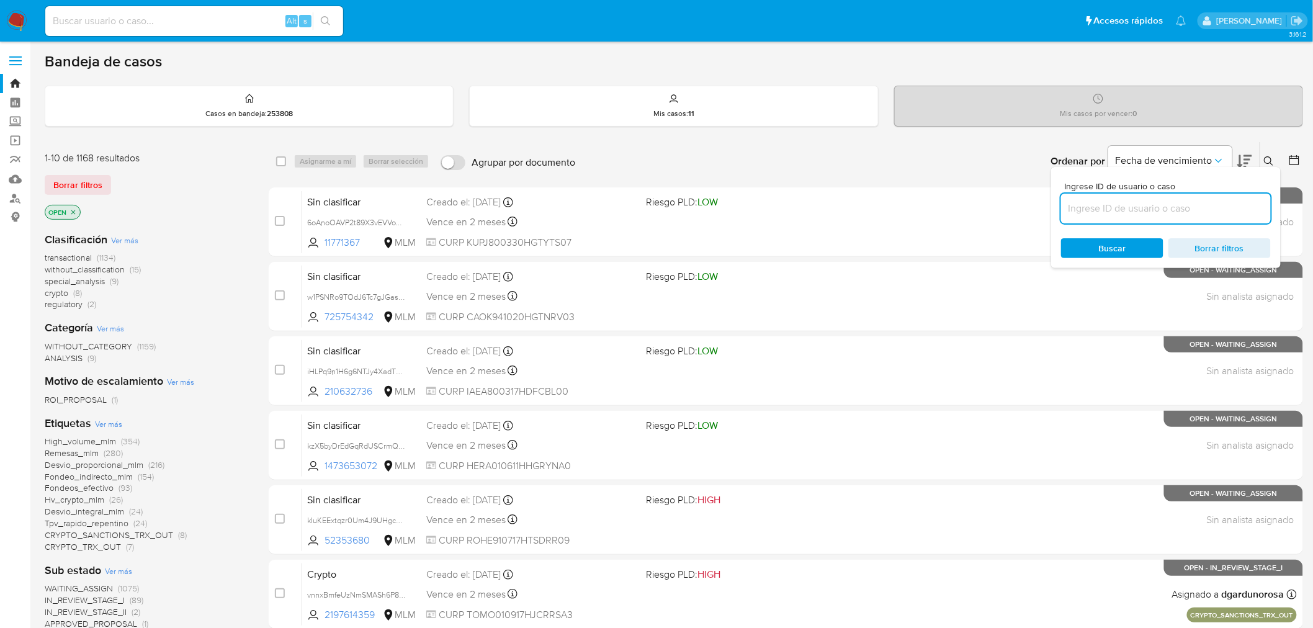
click at [1180, 202] on input at bounding box center [1166, 208] width 210 height 16
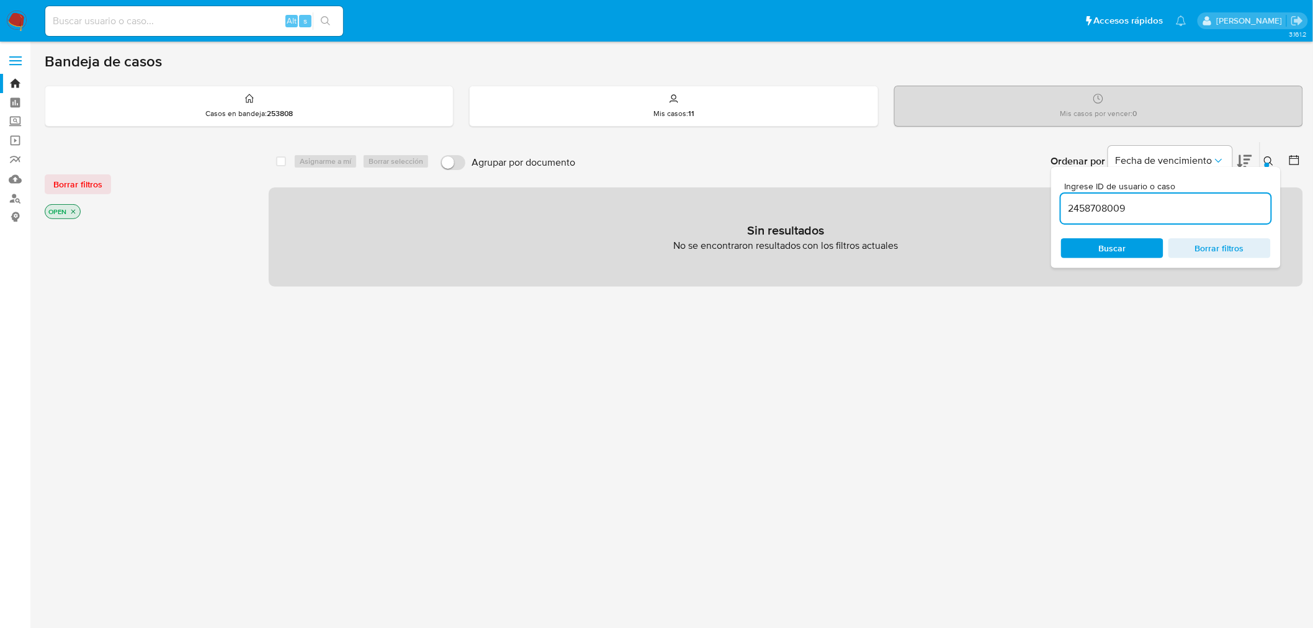
click at [1161, 197] on div "2458708009" at bounding box center [1166, 209] width 210 height 30
click at [1148, 204] on input "2458708009" at bounding box center [1166, 208] width 210 height 16
drag, startPoint x: 1132, startPoint y: 191, endPoint x: 1124, endPoint y: 214, distance: 24.7
click at [1124, 214] on div "Ingrese ID de usuario o caso 2458708009" at bounding box center [1166, 203] width 210 height 42
click at [1124, 214] on input "2458708009" at bounding box center [1166, 208] width 210 height 16
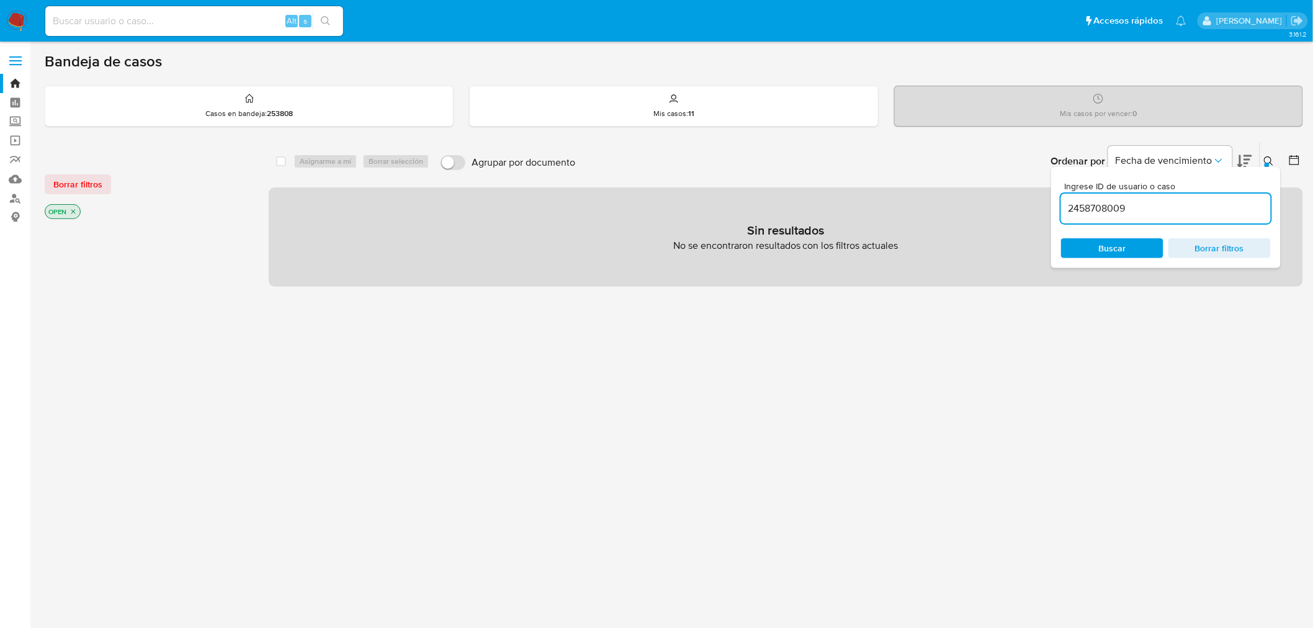
click at [1124, 214] on input "2458708009" at bounding box center [1166, 208] width 210 height 16
paste input "QHipN1EZAqaHccqwpGkKAln3"
type input "QHipN1EZAqaHccqwpGkKAln3"
click at [5, 20] on nav "Pausado Ver notificaciones Alt s Accesos rápidos Presiona las siguientes teclas…" at bounding box center [656, 21] width 1313 height 42
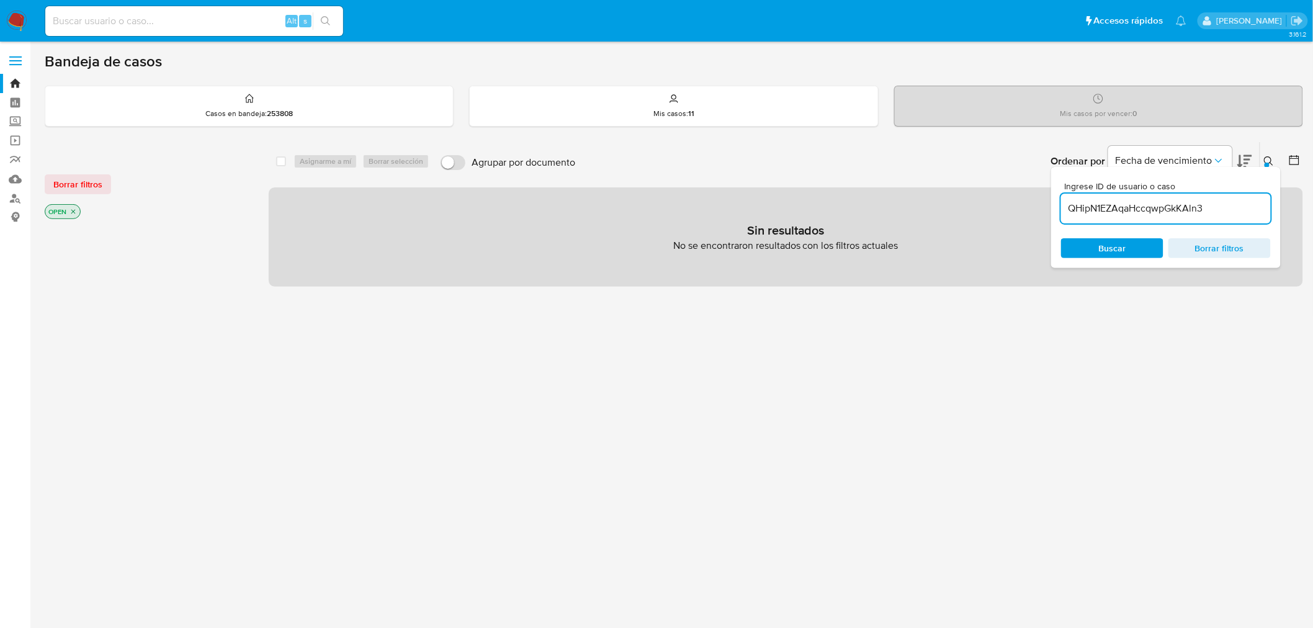
click at [11, 24] on img at bounding box center [16, 21] width 21 height 21
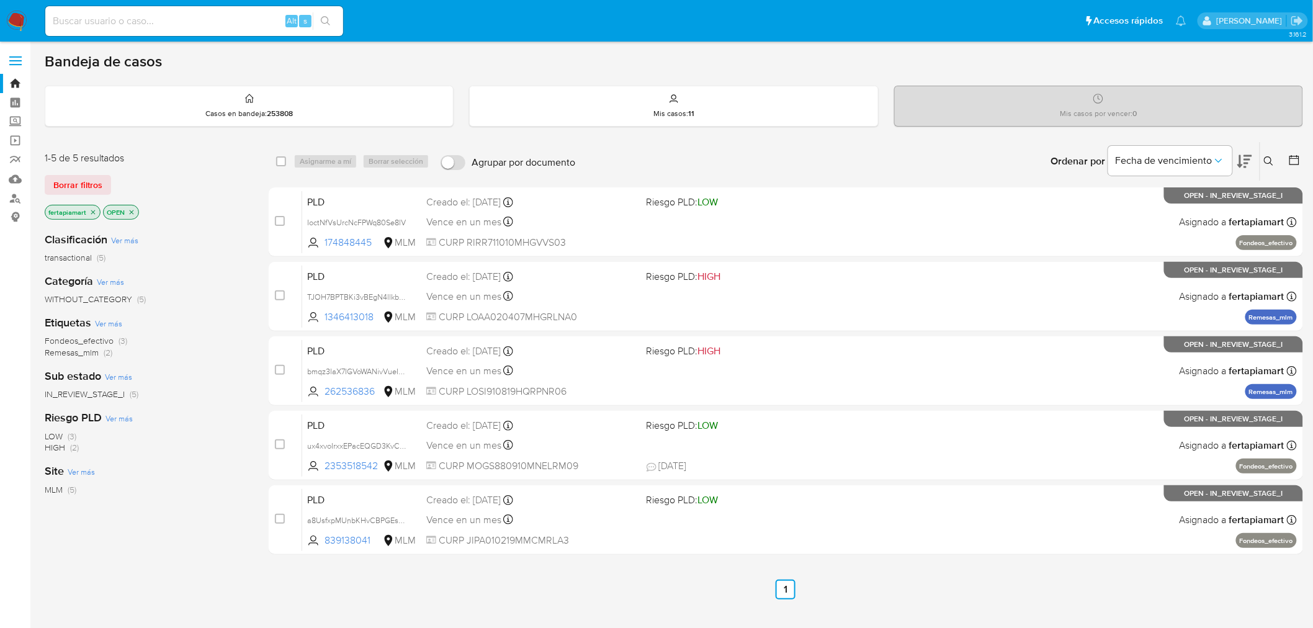
click at [1272, 154] on button at bounding box center [1270, 161] width 20 height 15
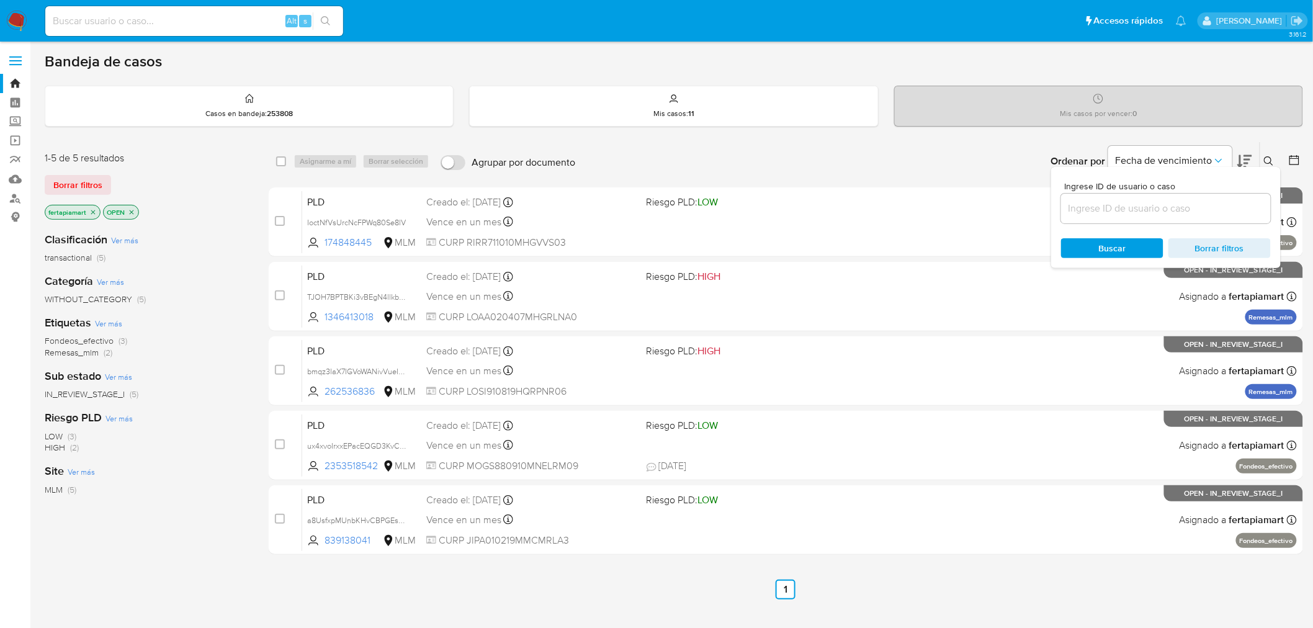
click at [1177, 194] on div at bounding box center [1166, 209] width 210 height 30
click at [1177, 208] on input at bounding box center [1166, 208] width 210 height 16
paste input "QHipN1EZAqaHccqwpGkKAln3"
type input "QHipN1EZAqaHccqwpGkKAln3"
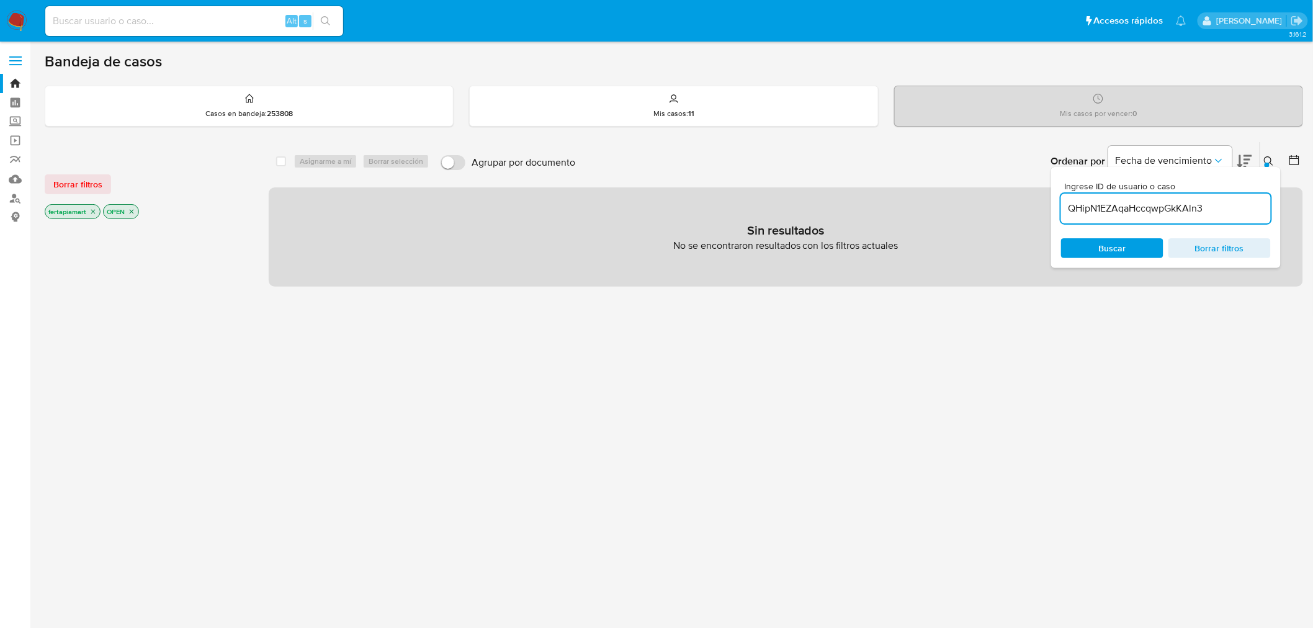
click at [1205, 259] on div "Ingrese ID de usuario o caso QHipN1EZAqaHccqwpGkKAln3 Buscar Borrar filtros" at bounding box center [1166, 217] width 230 height 101
click at [1211, 247] on span "Borrar filtros" at bounding box center [1219, 248] width 85 height 17
click at [94, 212] on icon "close-filter" at bounding box center [92, 211] width 7 height 7
click at [8, 19] on img at bounding box center [16, 21] width 21 height 21
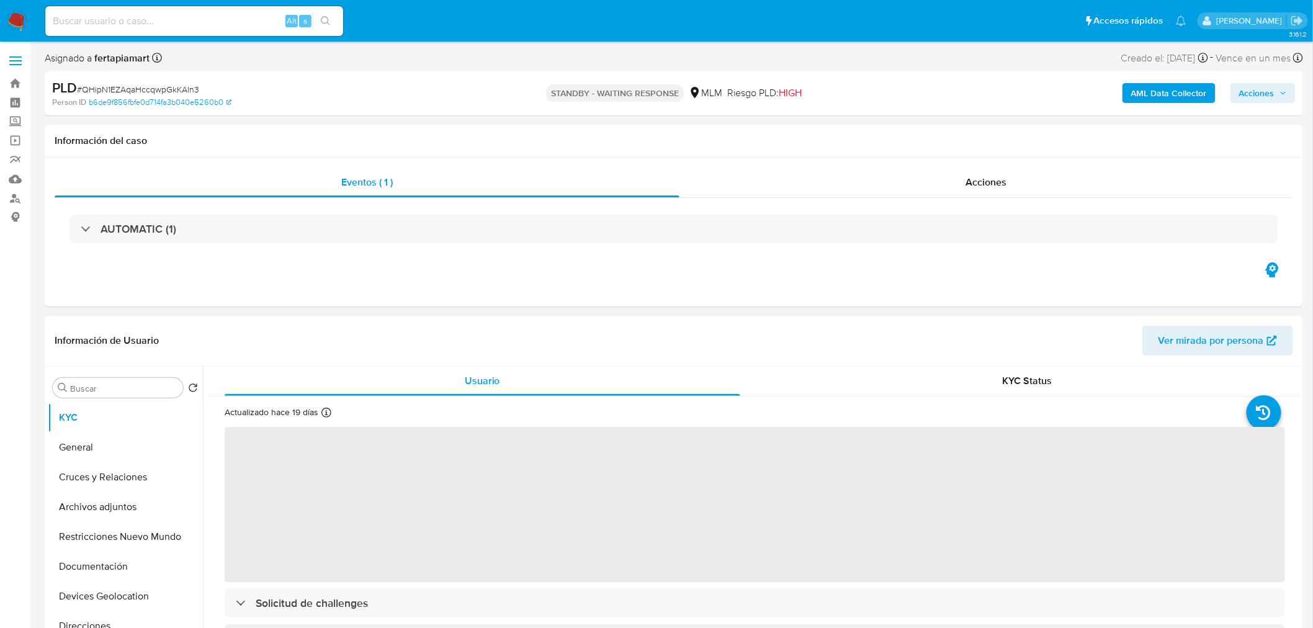
select select "10"
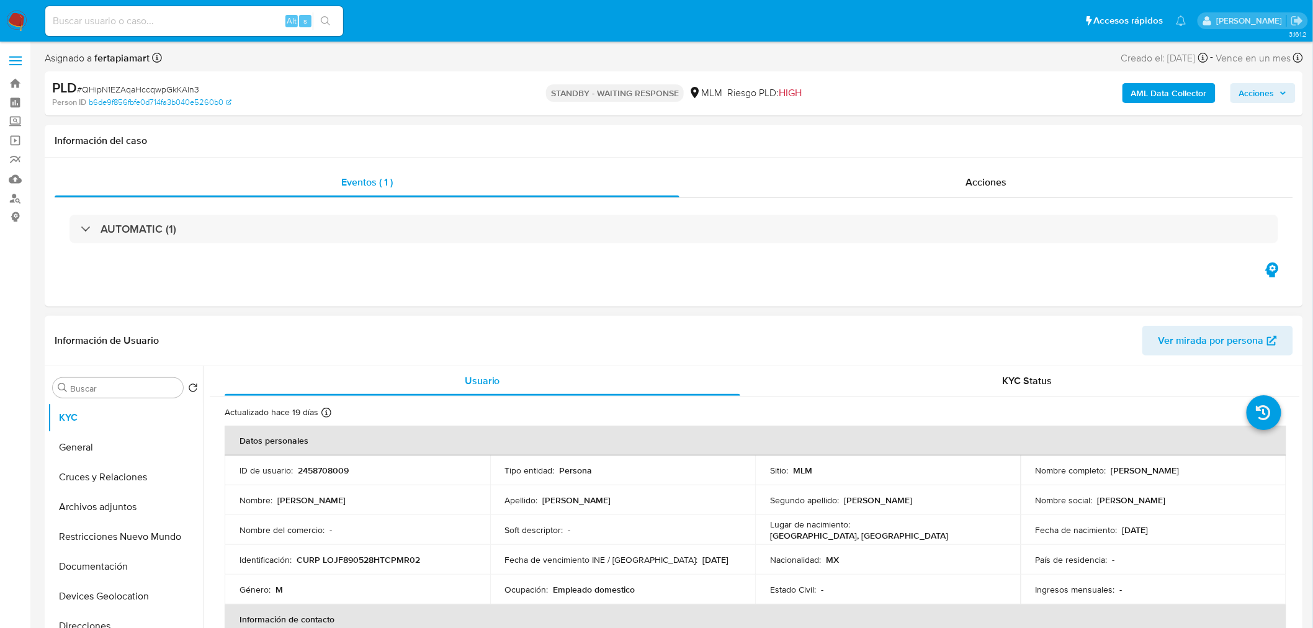
click at [200, 33] on div "Alt s" at bounding box center [194, 21] width 298 height 30
paste input "2219445031"
click at [187, 25] on input at bounding box center [194, 21] width 298 height 16
type input "2219445031"
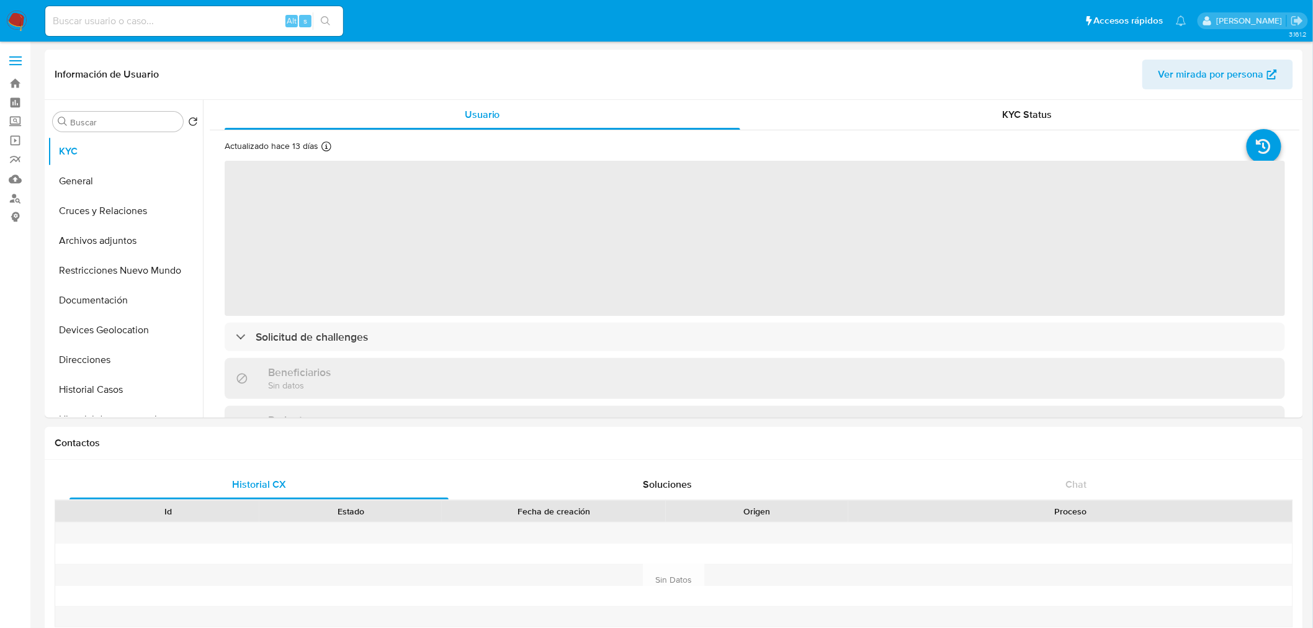
select select "10"
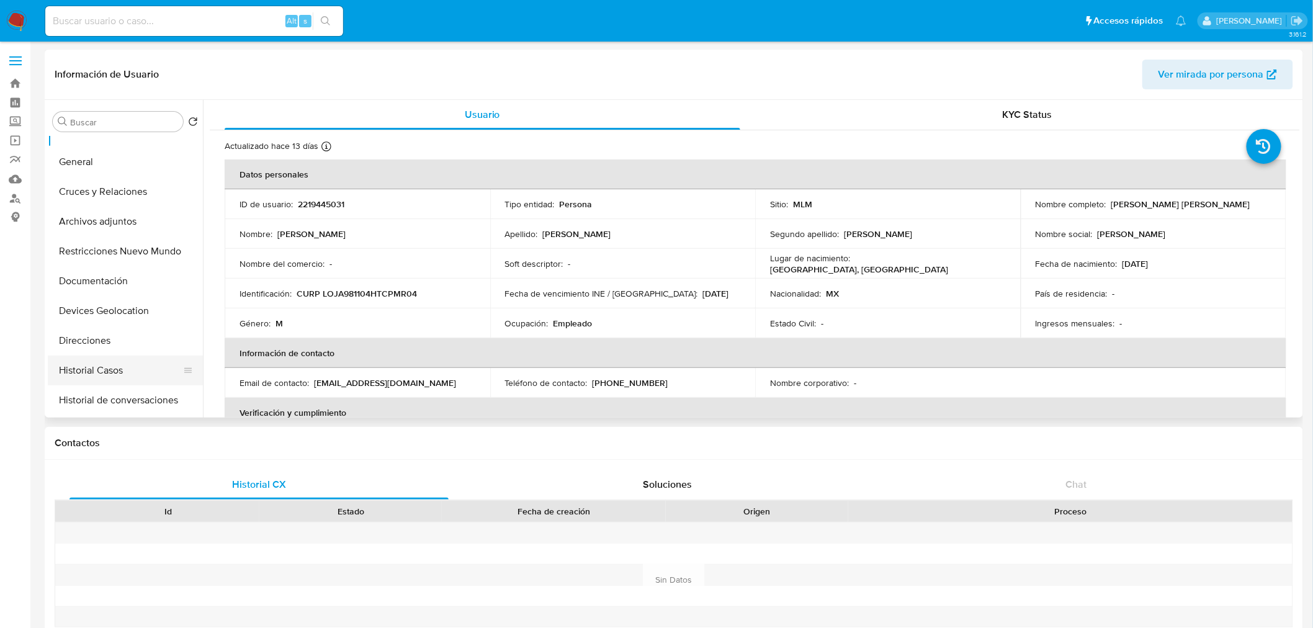
click at [114, 357] on button "Historial Casos" at bounding box center [120, 371] width 145 height 30
